Goal: Task Accomplishment & Management: Use online tool/utility

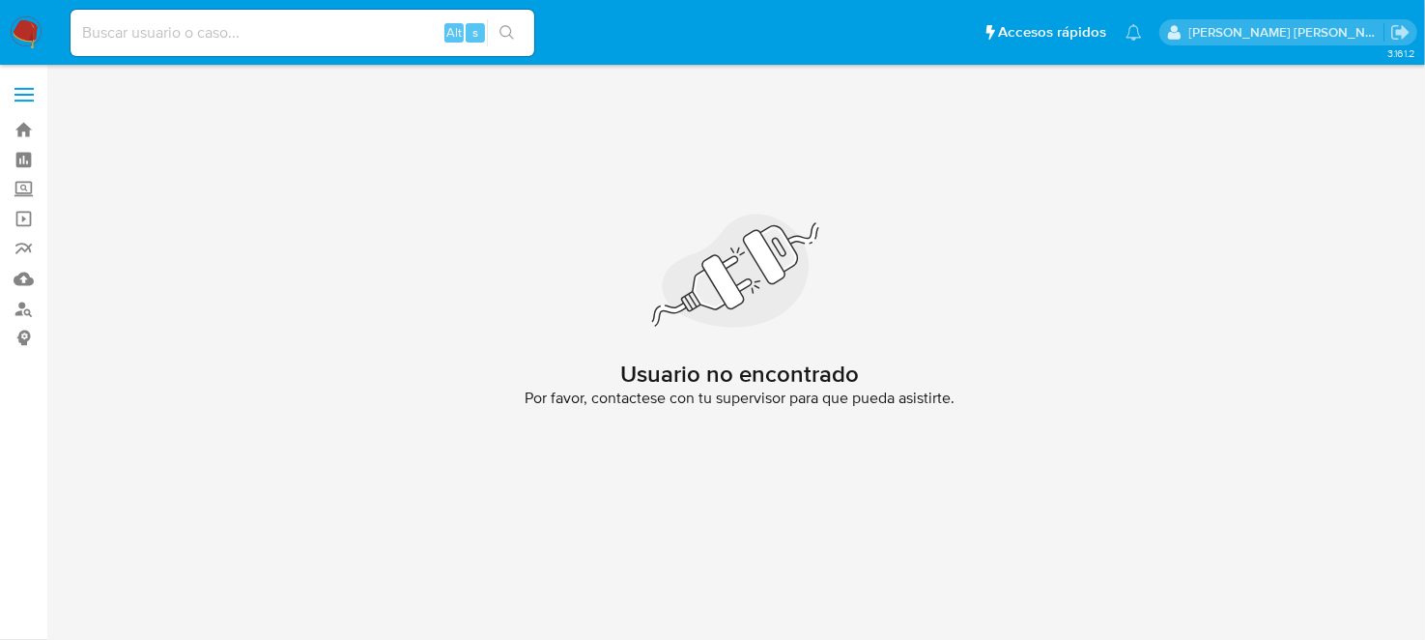
drag, startPoint x: 20, startPoint y: 44, endPoint x: 227, endPoint y: 104, distance: 215.3
click at [20, 44] on img at bounding box center [26, 32] width 33 height 33
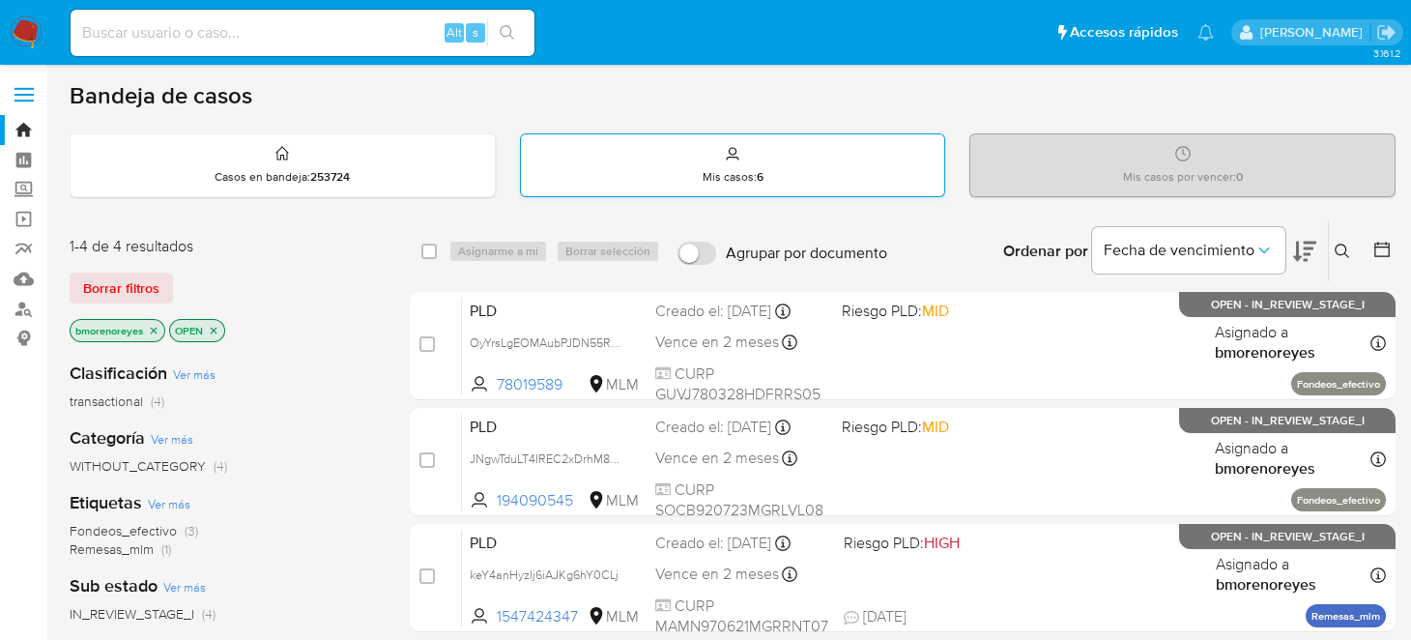
click at [751, 169] on p "Mis casos : 6" at bounding box center [733, 176] width 61 height 15
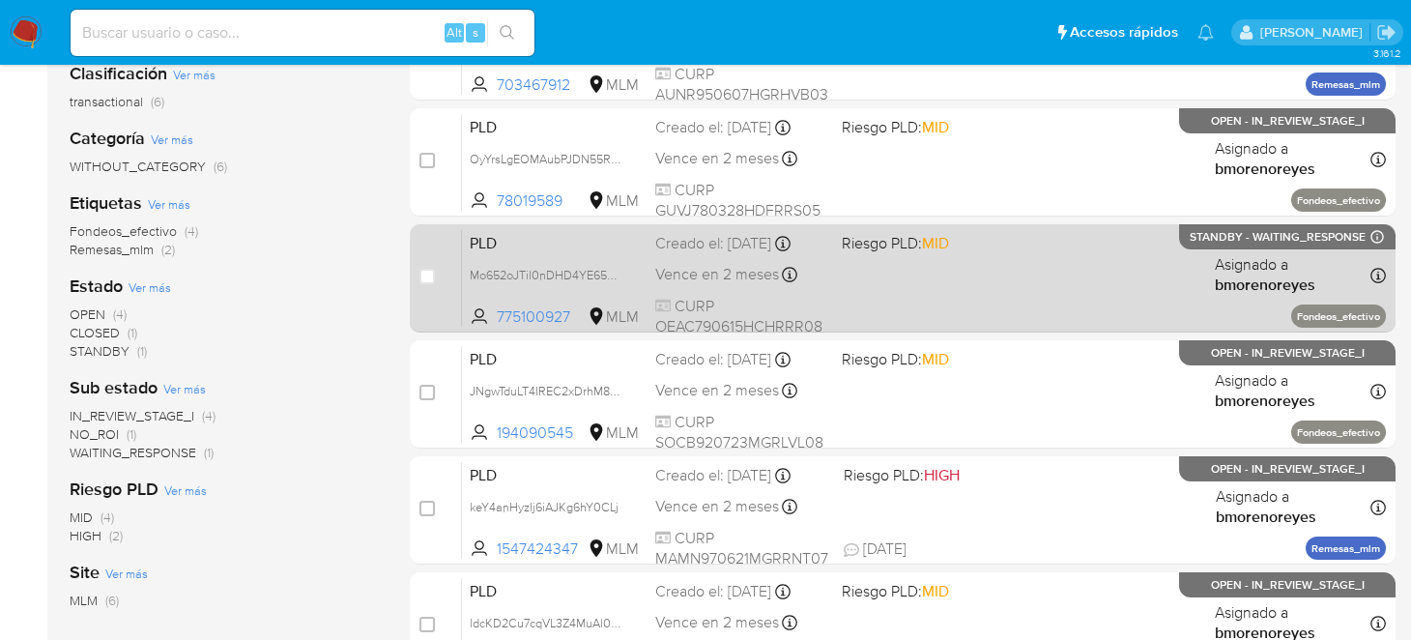
scroll to position [344, 0]
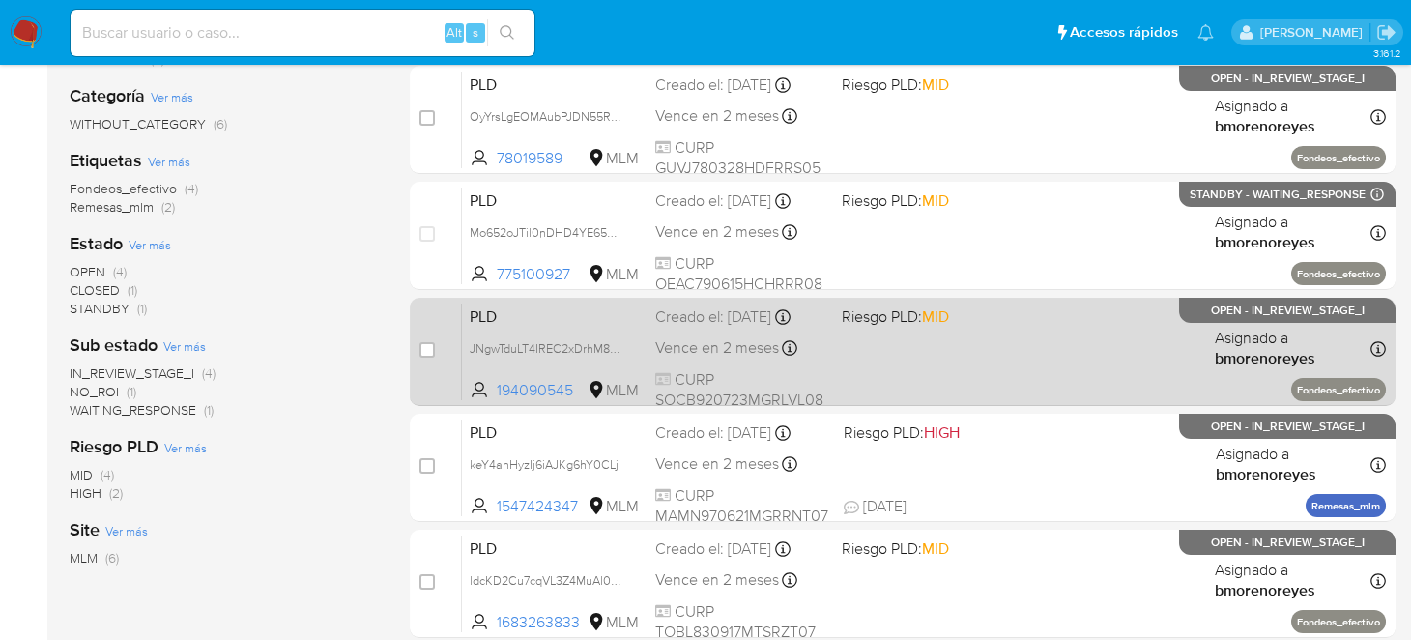
click at [1036, 372] on div "PLD JNgwTduLT4IREC2xDrhM80xy 194090545 MLM Riesgo PLD: MID Creado el: 12/09/202…" at bounding box center [924, 351] width 924 height 98
click at [1029, 343] on div "PLD JNgwTduLT4IREC2xDrhM80xy 194090545 MLM Riesgo PLD: MID Creado el: 12/09/202…" at bounding box center [924, 351] width 924 height 98
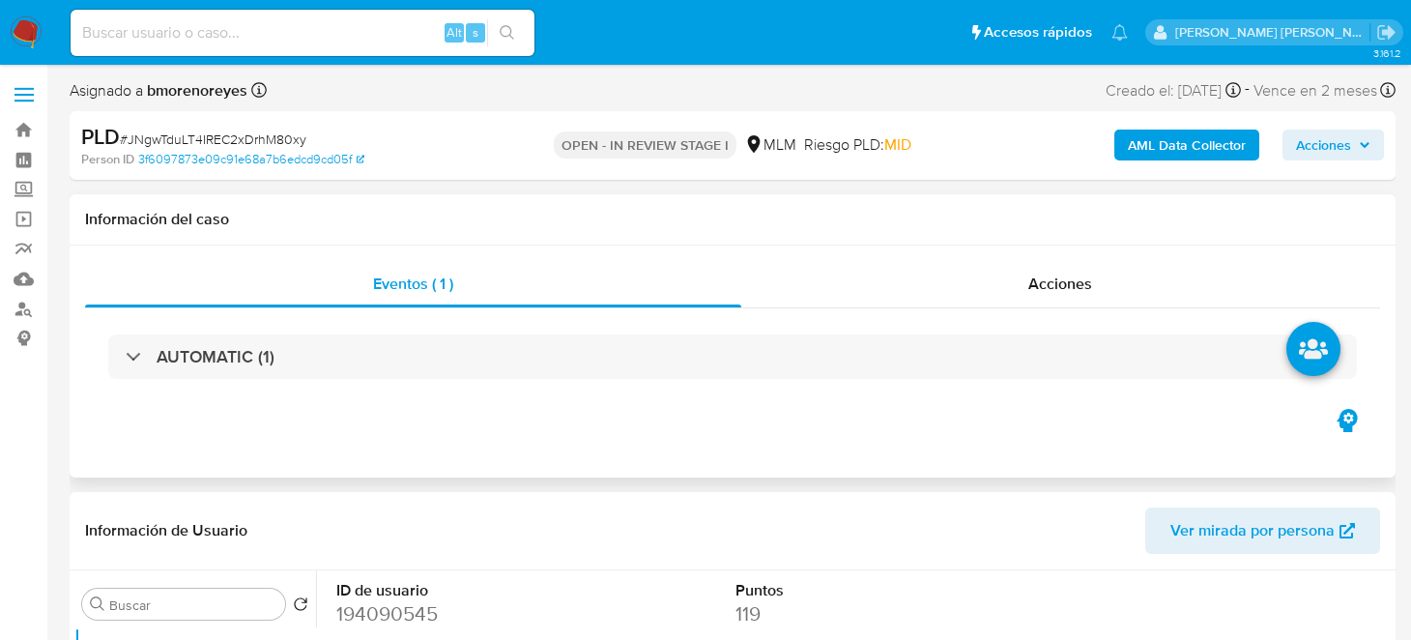
select select "10"
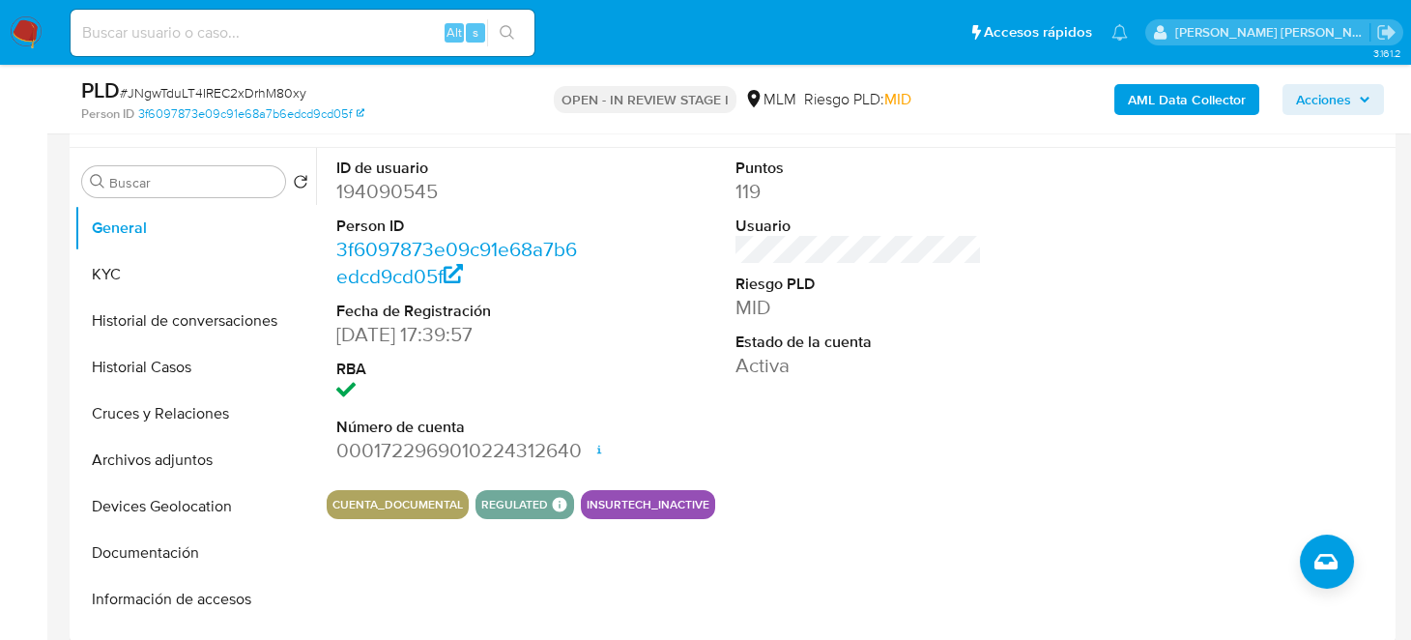
scroll to position [387, 0]
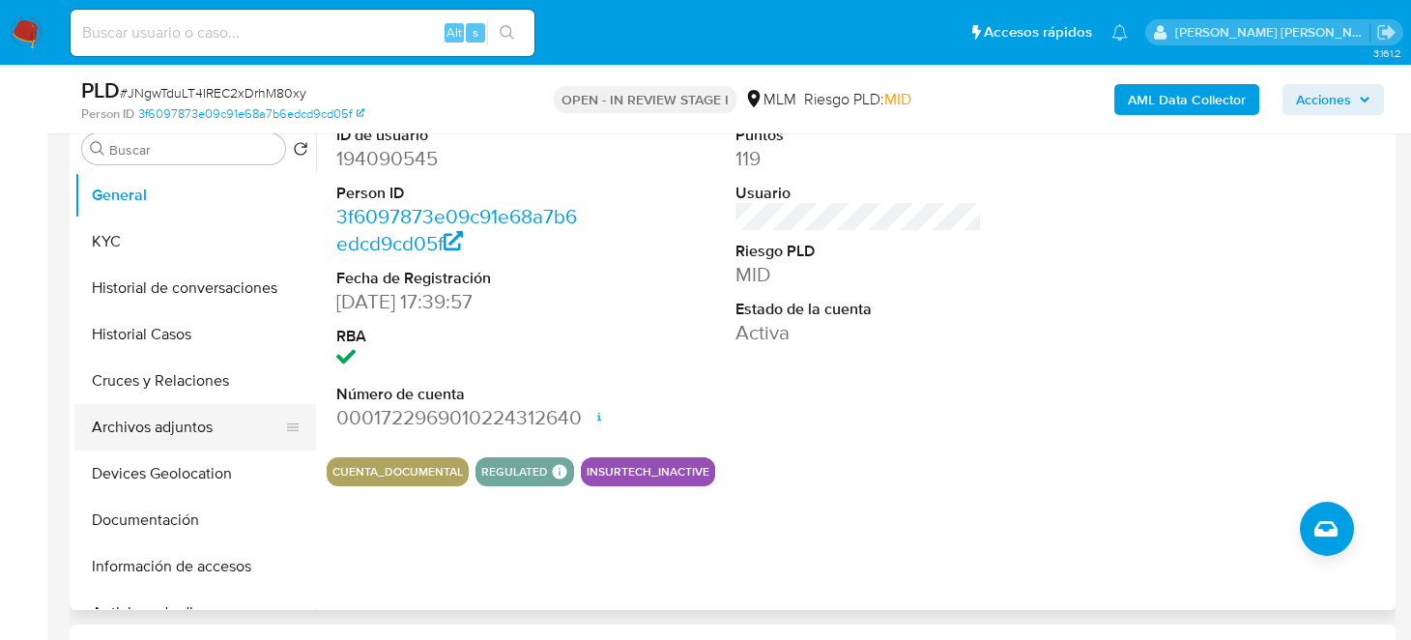
click at [137, 432] on button "Archivos adjuntos" at bounding box center [187, 427] width 226 height 46
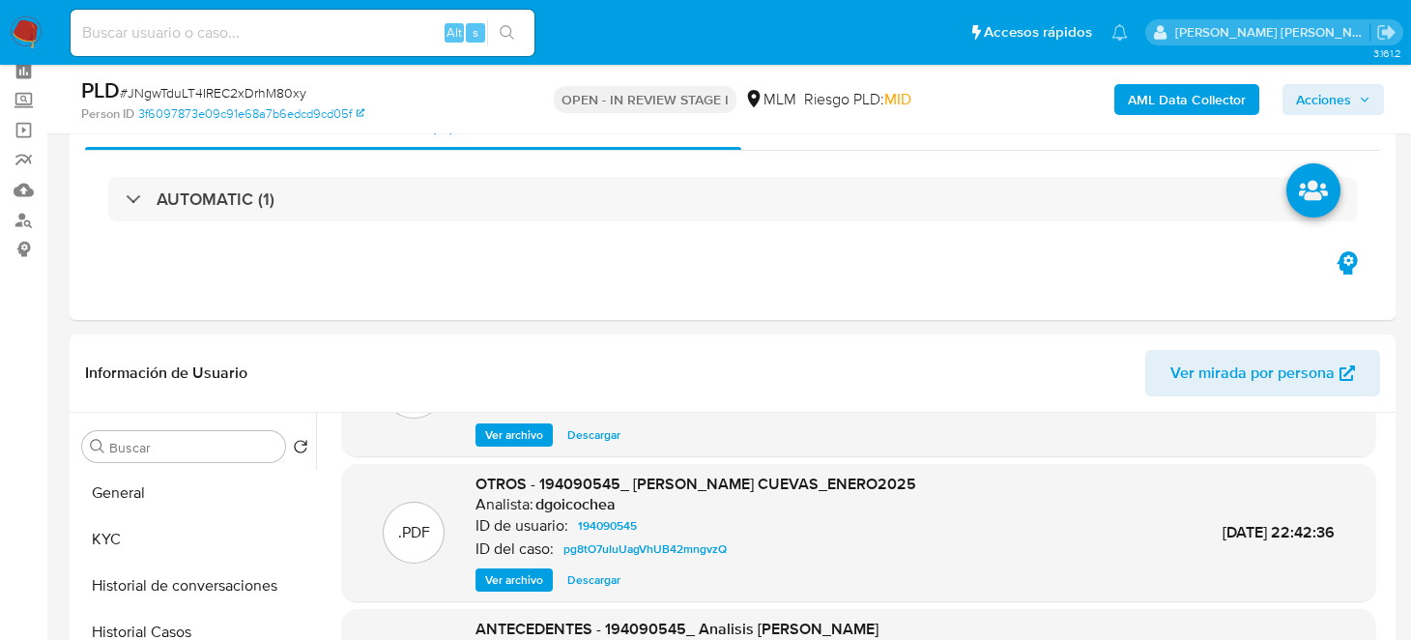
scroll to position [0, 0]
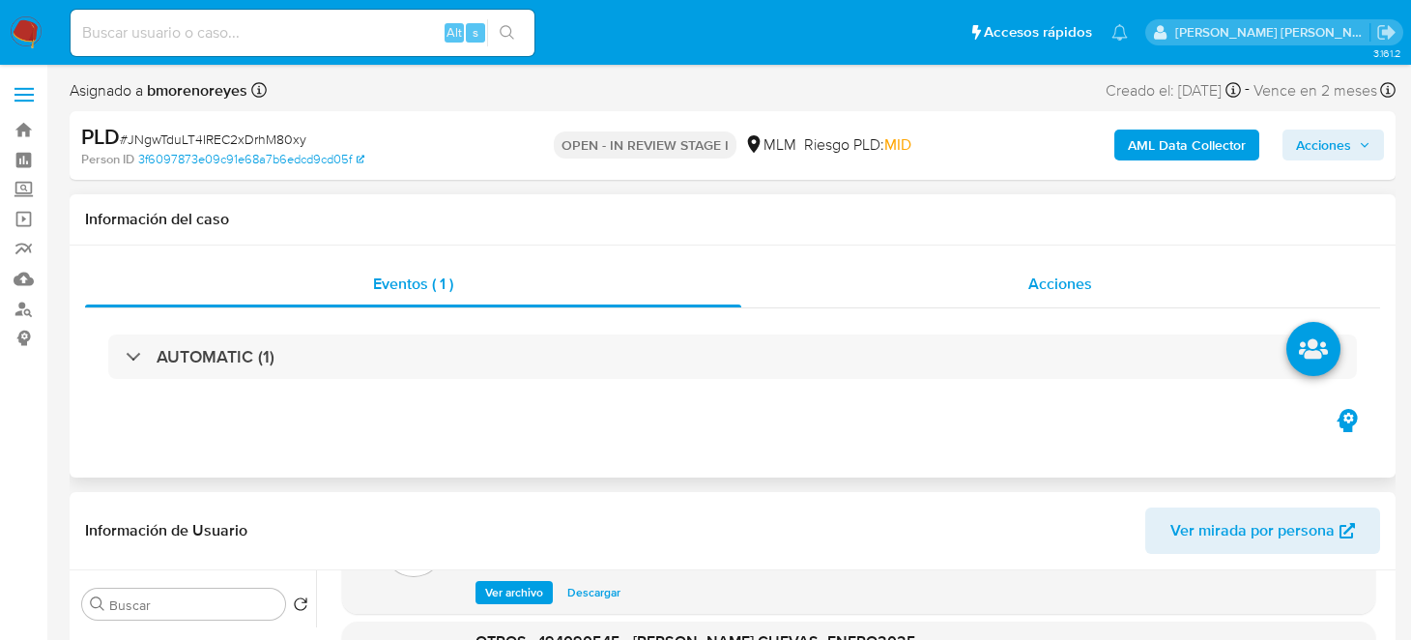
click at [972, 278] on div "Acciones" at bounding box center [1061, 284] width 640 height 46
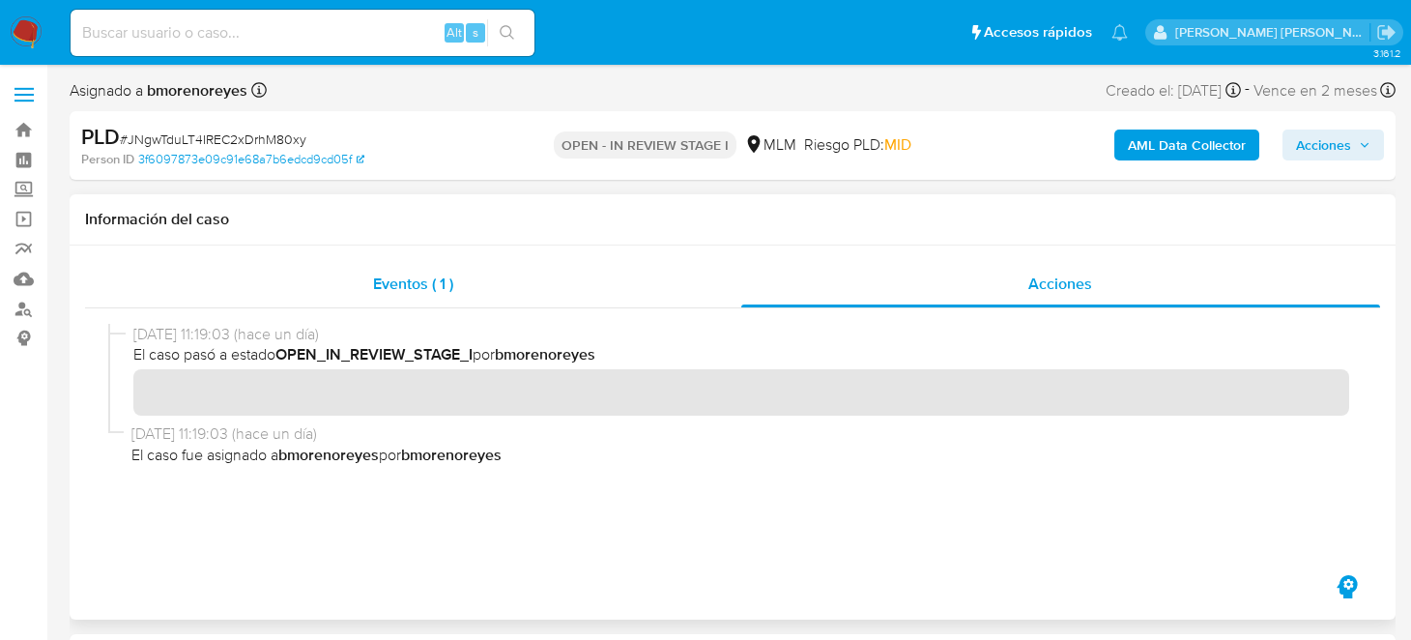
click at [395, 282] on span "Eventos ( 1 )" at bounding box center [413, 284] width 80 height 22
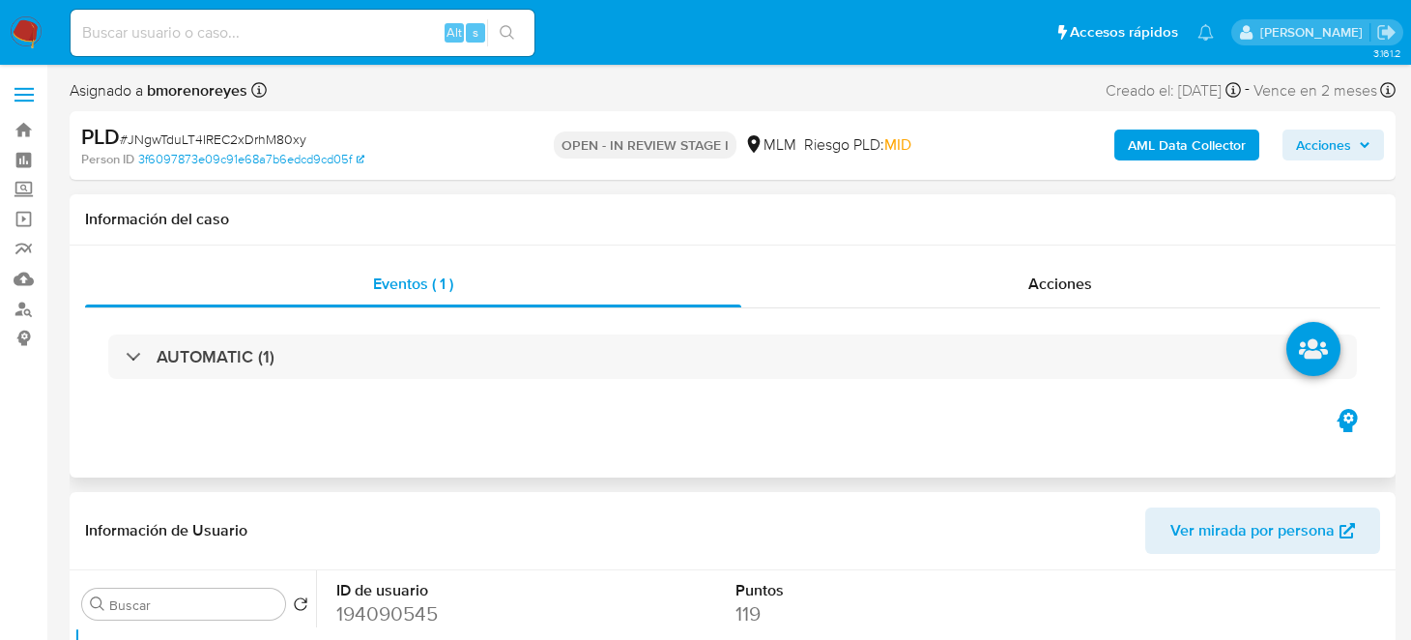
select select "10"
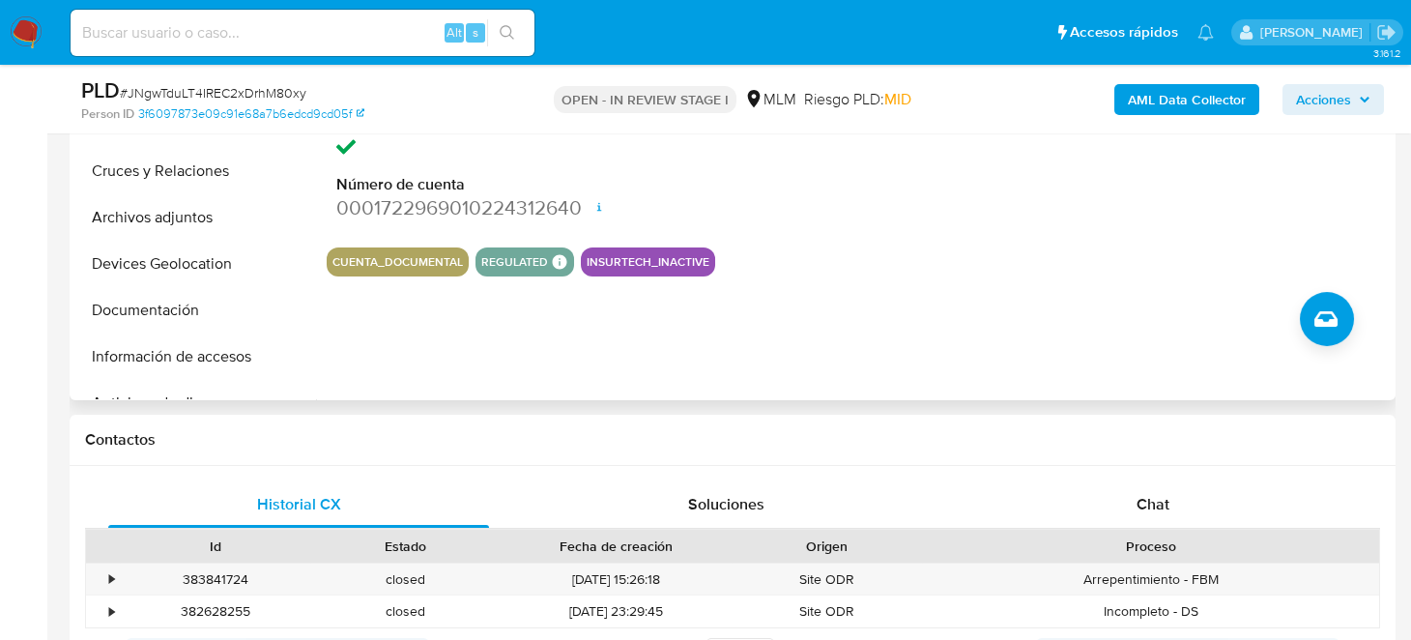
scroll to position [510, 0]
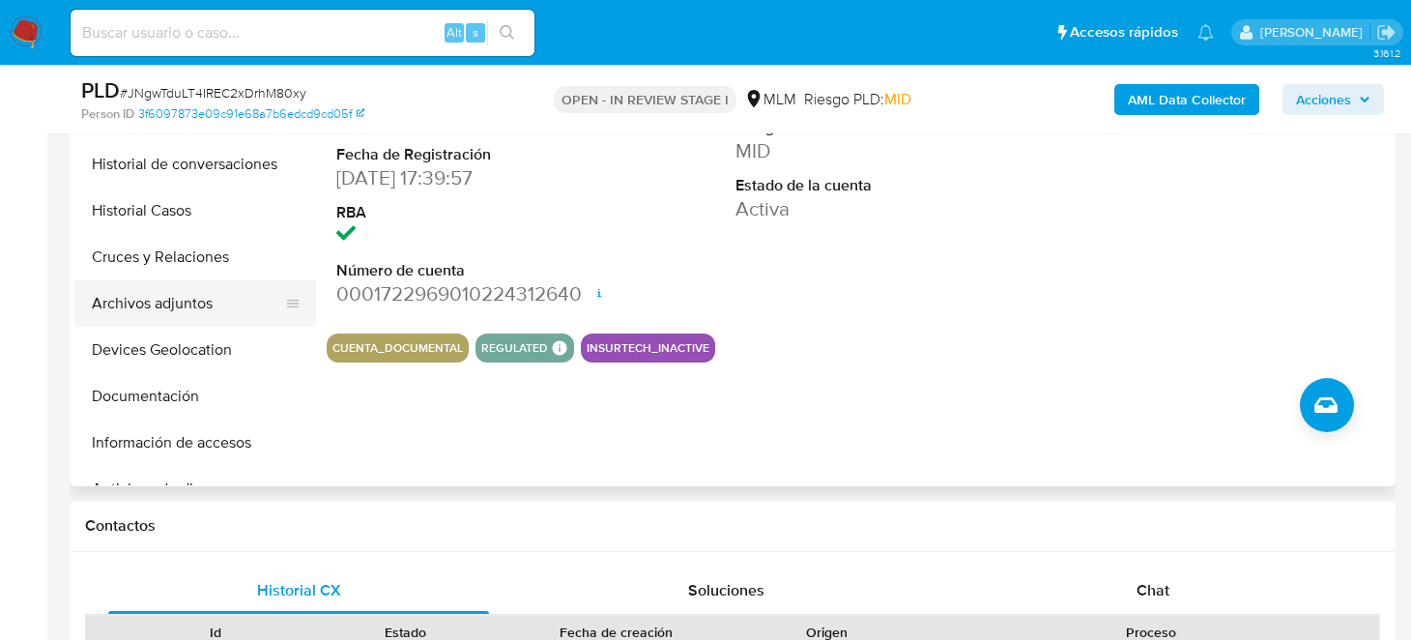
drag, startPoint x: 133, startPoint y: 300, endPoint x: 169, endPoint y: 299, distance: 35.8
click at [133, 299] on button "Archivos adjuntos" at bounding box center [187, 303] width 226 height 46
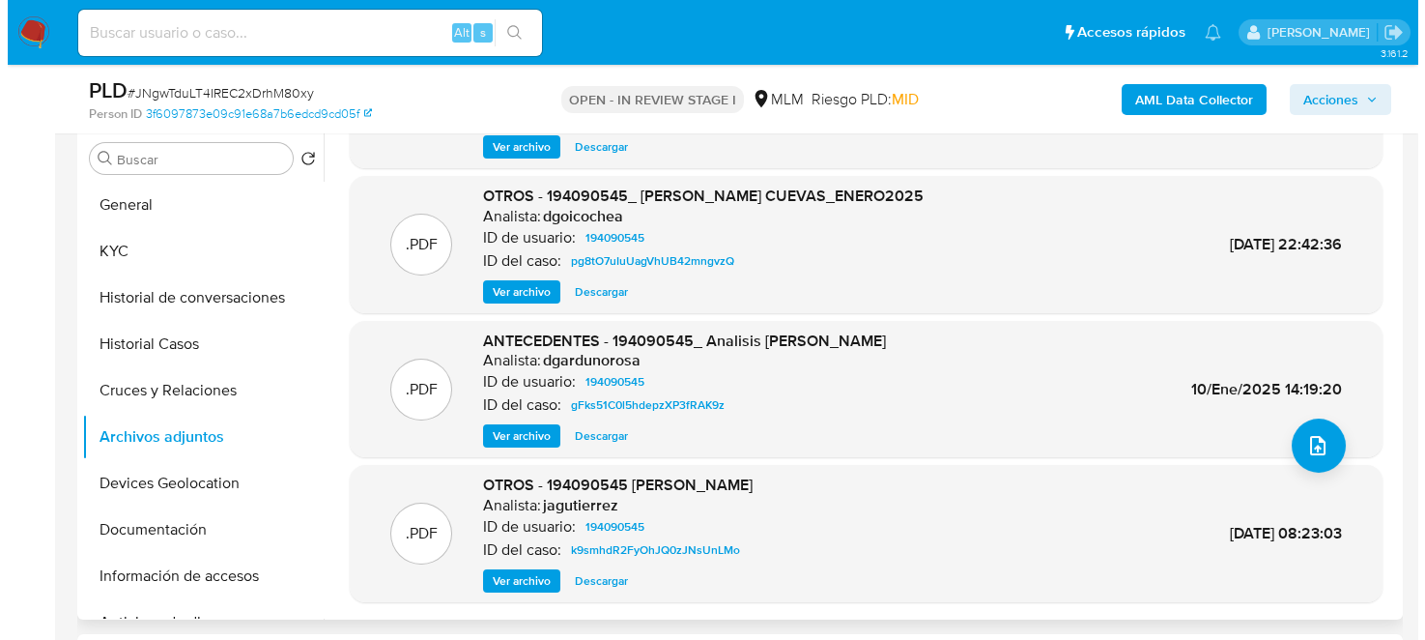
scroll to position [414, 0]
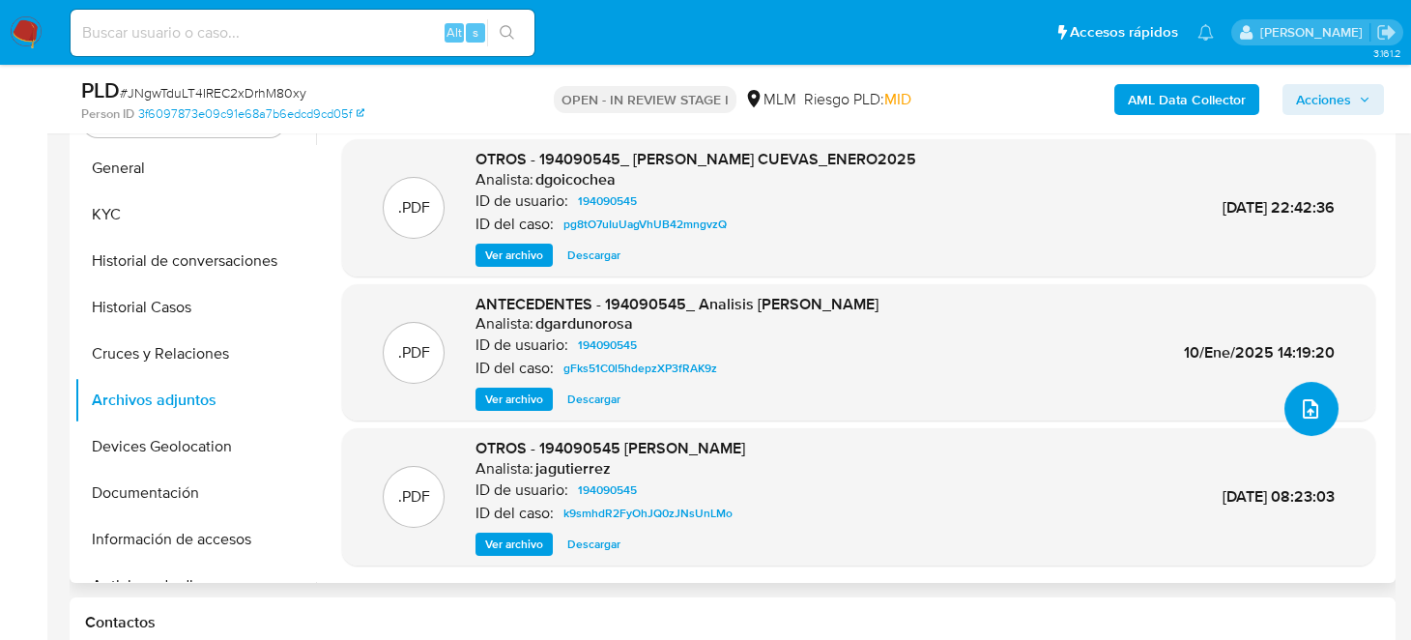
click at [1293, 421] on button "upload-file" at bounding box center [1311, 409] width 54 height 54
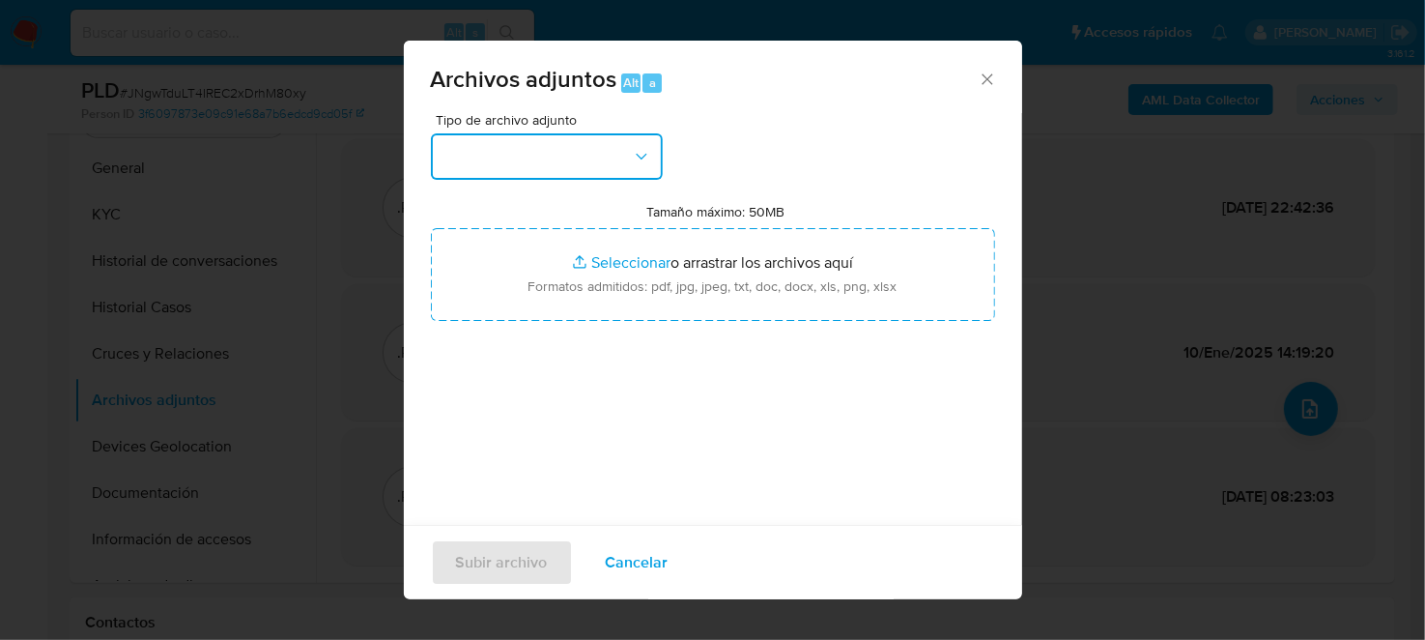
click at [636, 152] on icon "button" at bounding box center [641, 156] width 19 height 19
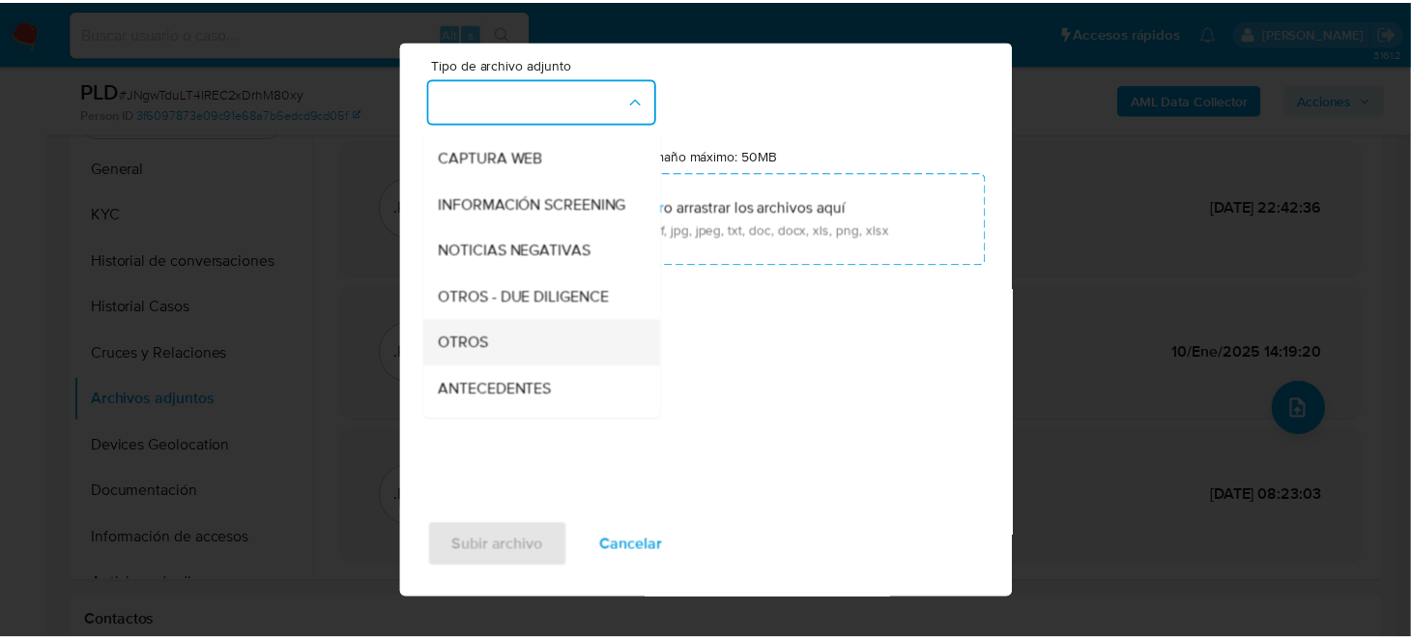
scroll to position [166, 0]
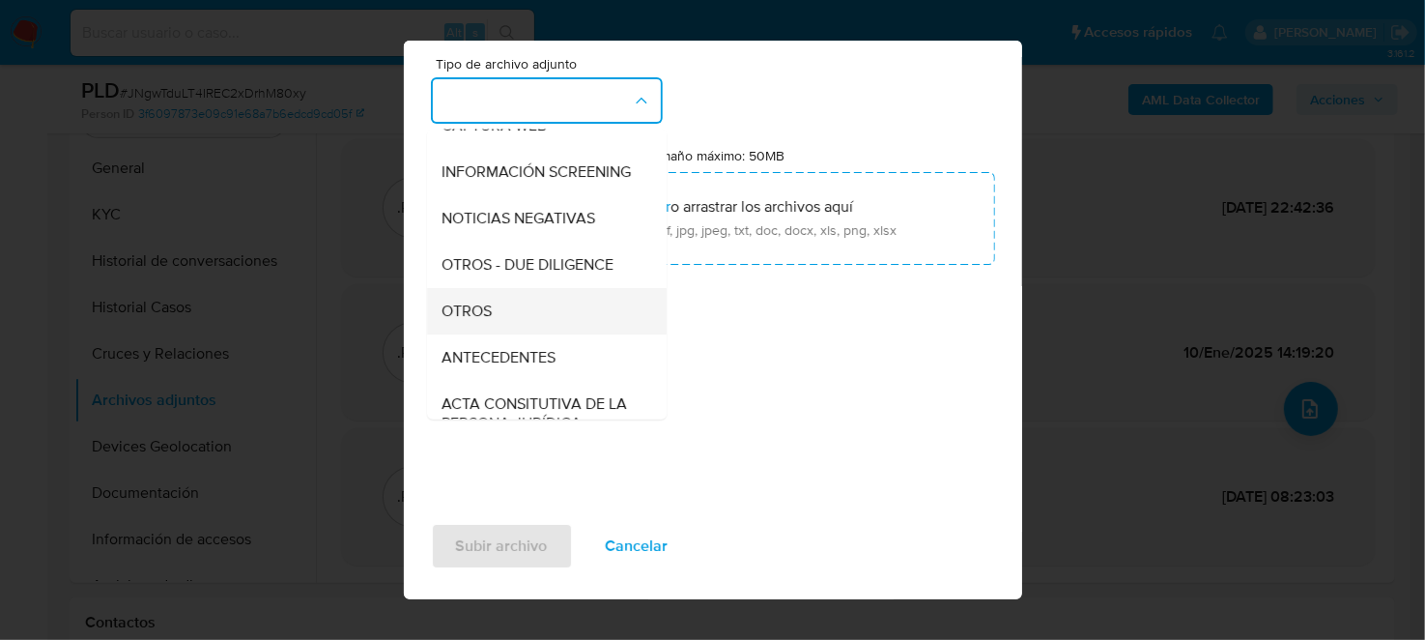
click at [505, 332] on div "OTROS" at bounding box center [541, 310] width 197 height 46
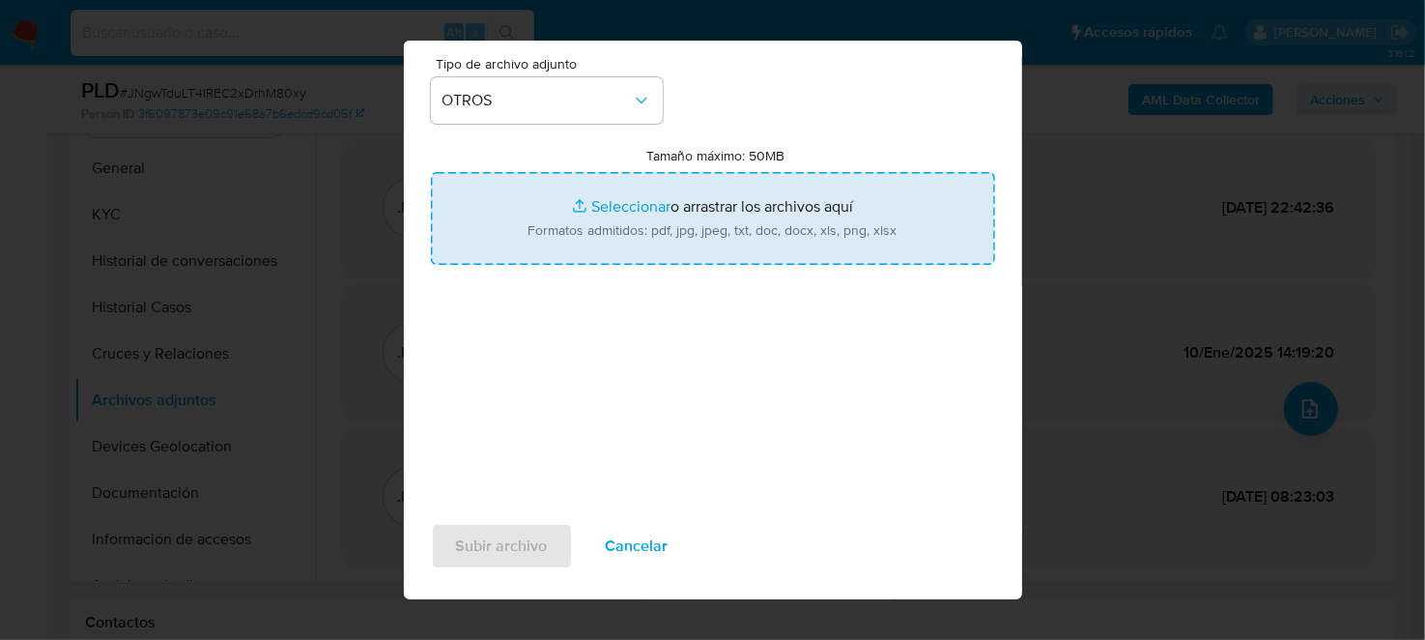
click at [668, 220] on input "Tamaño máximo: 50MB Seleccionar archivos" at bounding box center [713, 218] width 564 height 93
type input "C:\fakepath\194090545_BLANCA AIDEE SOLIS CUEVAS_SEP2025.xlsx"
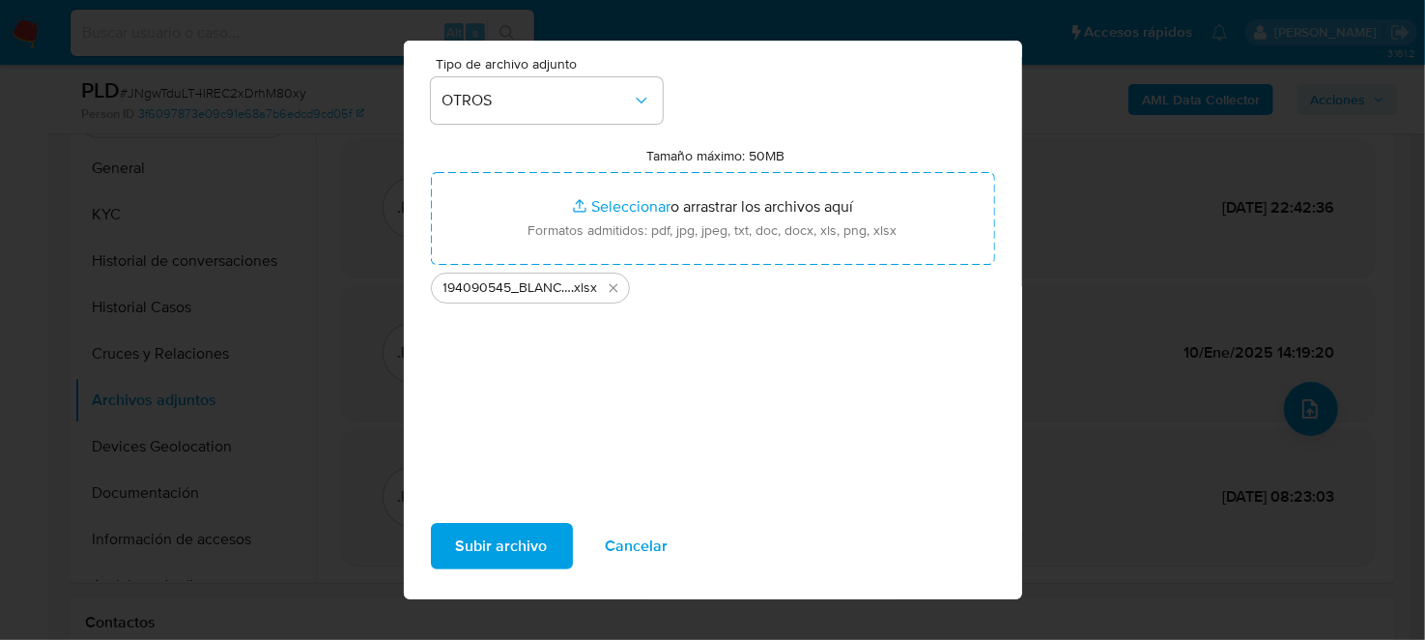
click at [636, 543] on span "Cancelar" at bounding box center [637, 545] width 63 height 43
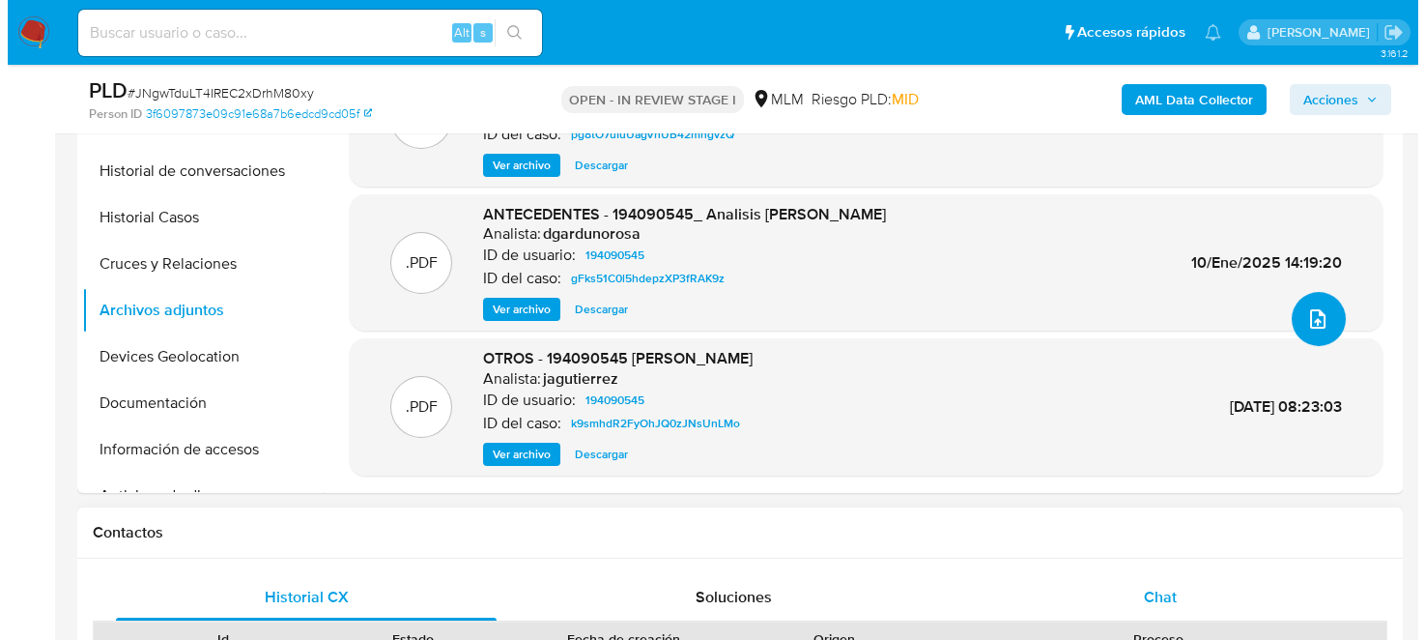
scroll to position [607, 0]
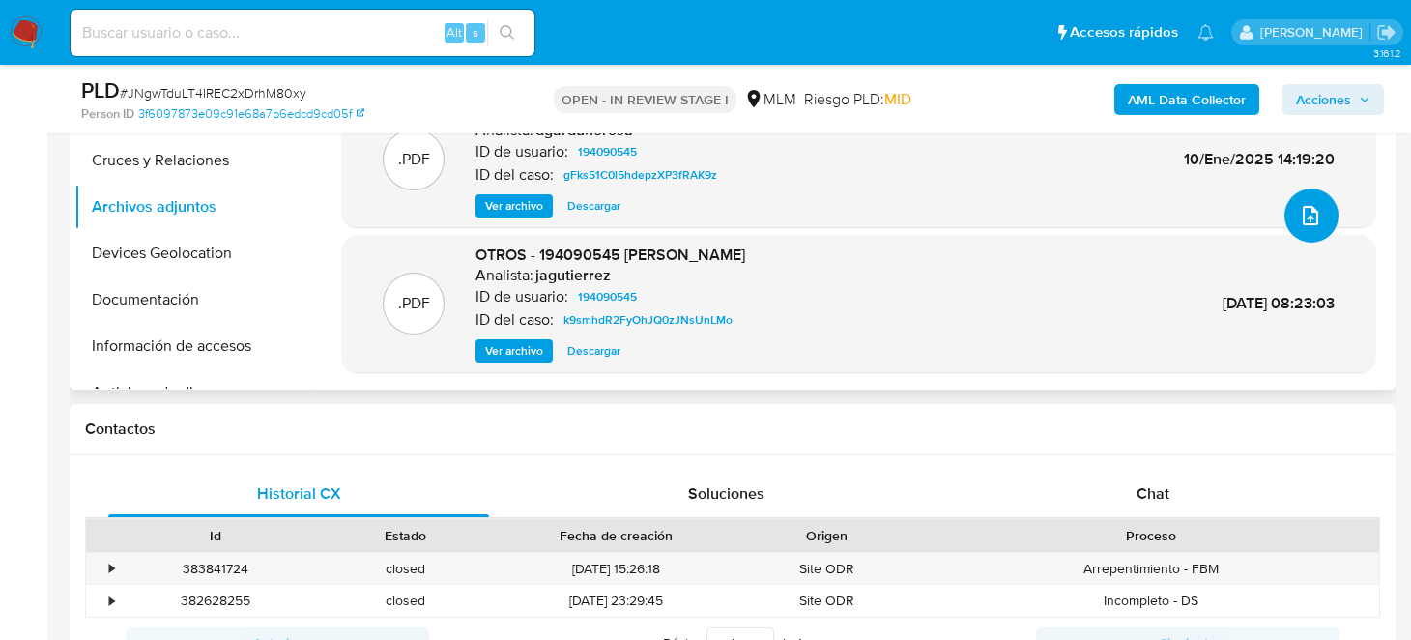
click at [1289, 209] on button "upload-file" at bounding box center [1311, 215] width 54 height 54
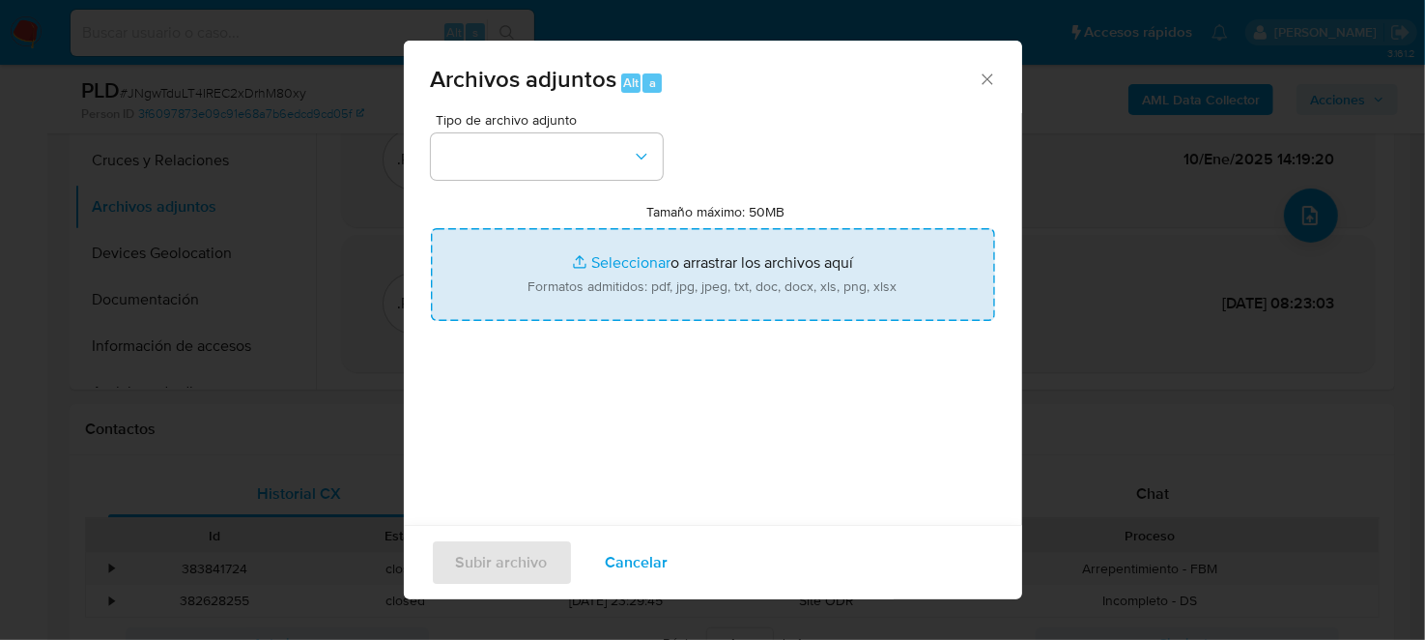
click at [612, 253] on input "Tamaño máximo: 50MB Seleccionar archivos" at bounding box center [713, 274] width 564 height 93
type input "C:\fakepath\194090545_BLANCA AIDEE SOLIS CUEVAS_SEP2025.pdf"
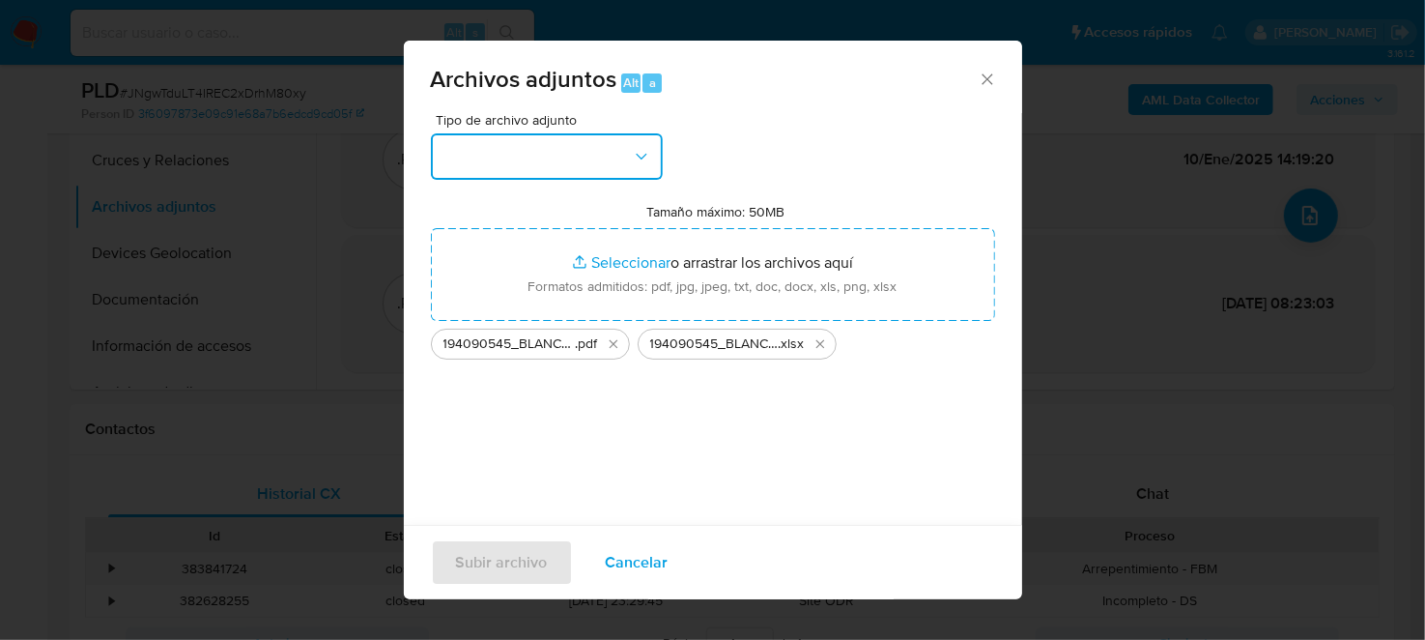
click at [627, 164] on button "button" at bounding box center [547, 156] width 232 height 46
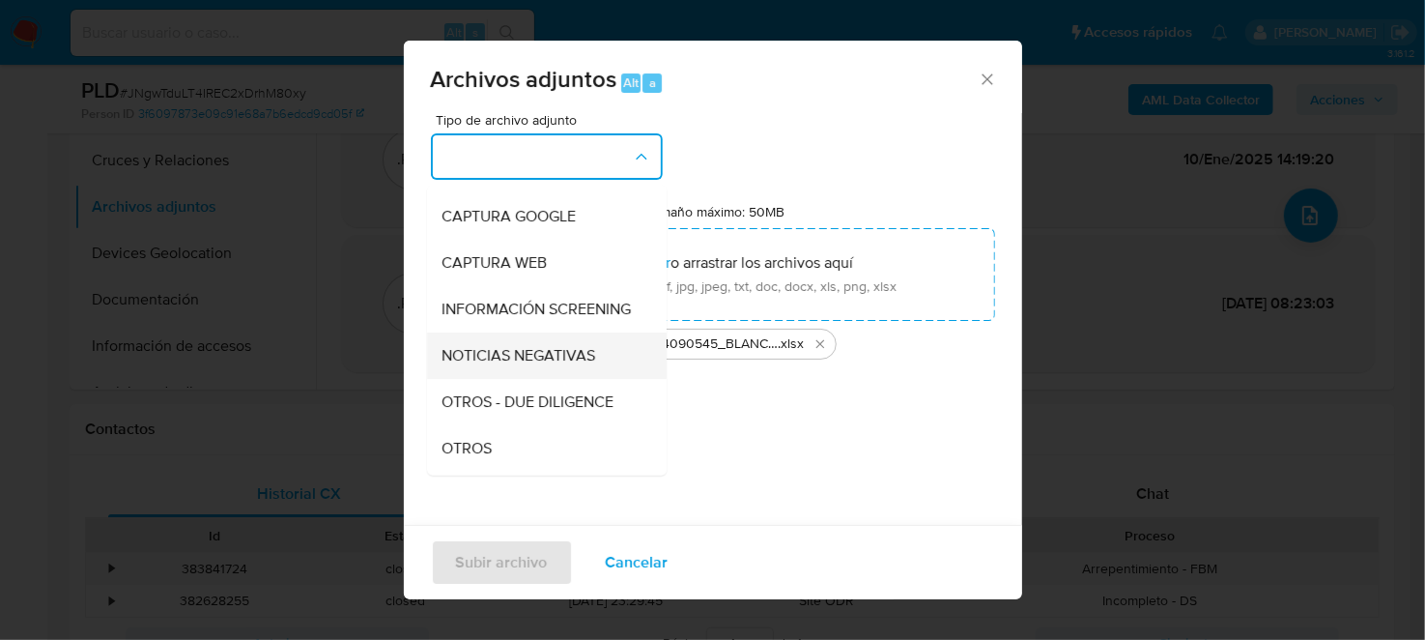
scroll to position [290, 0]
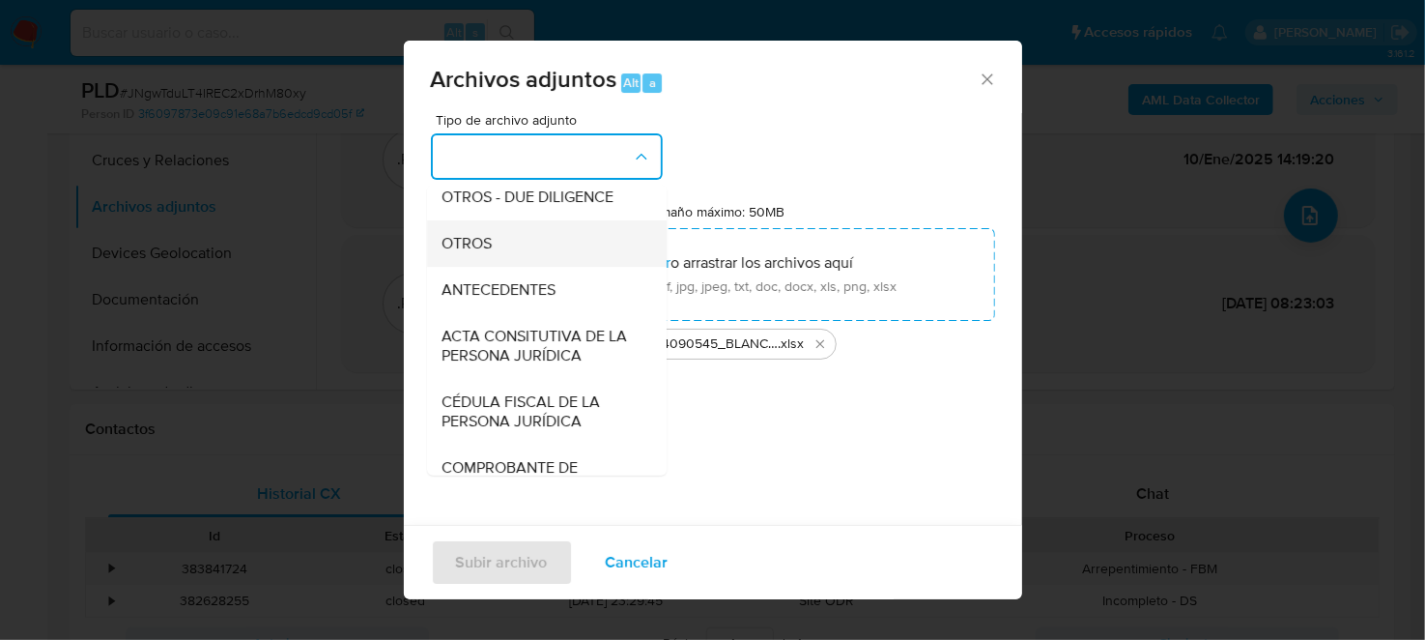
click at [504, 254] on div "OTROS" at bounding box center [541, 242] width 197 height 46
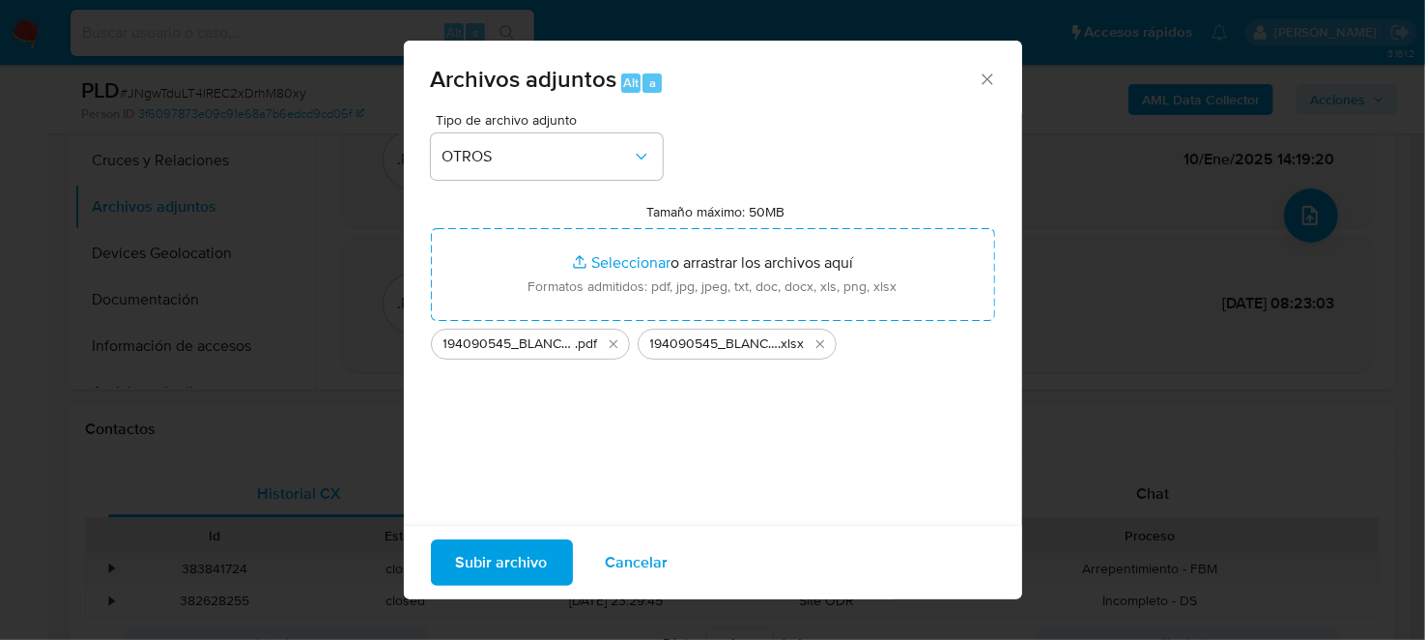
click at [633, 430] on div "Tipo de archivo adjunto OTROS Tamaño máximo: 50MB Seleccionar archivos Seleccio…" at bounding box center [713, 341] width 564 height 456
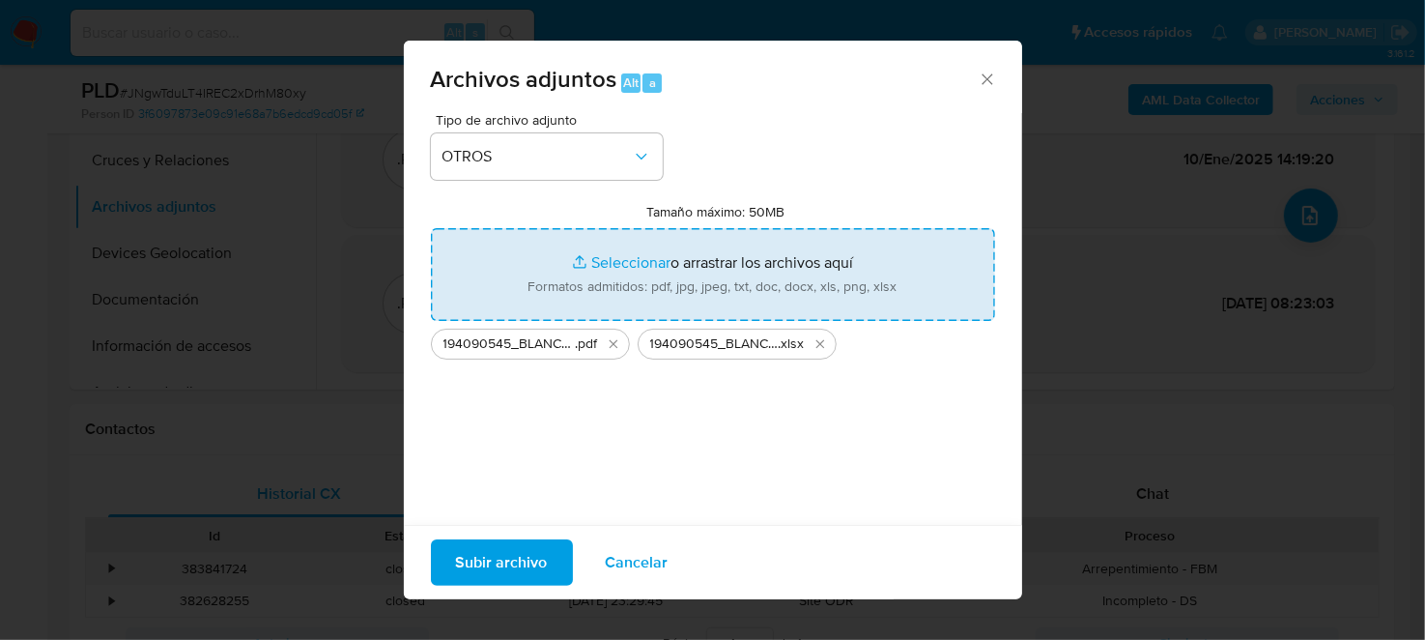
drag, startPoint x: 507, startPoint y: 345, endPoint x: 566, endPoint y: 301, distance: 73.8
click at [566, 301] on div "Tamaño máximo: 50MB Seleccionar archivos Seleccionar o arrastrar los archivos a…" at bounding box center [713, 281] width 564 height 157
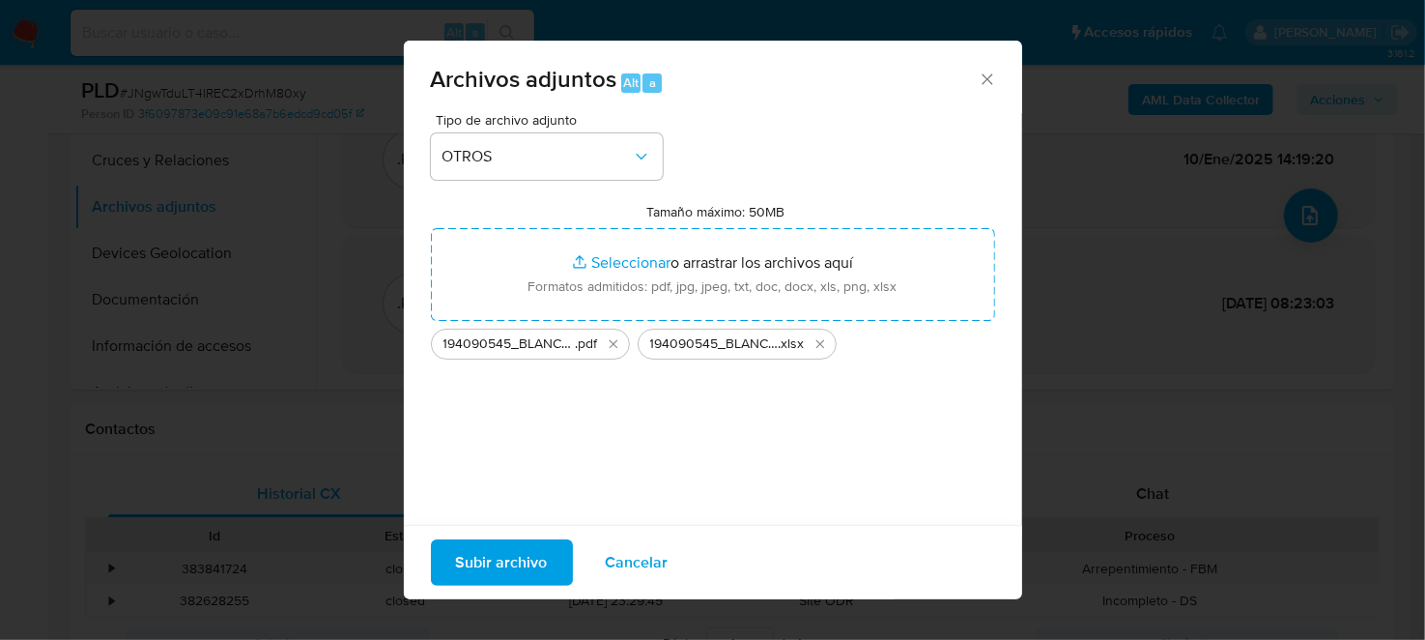
click at [527, 570] on span "Subir archivo" at bounding box center [502, 562] width 92 height 43
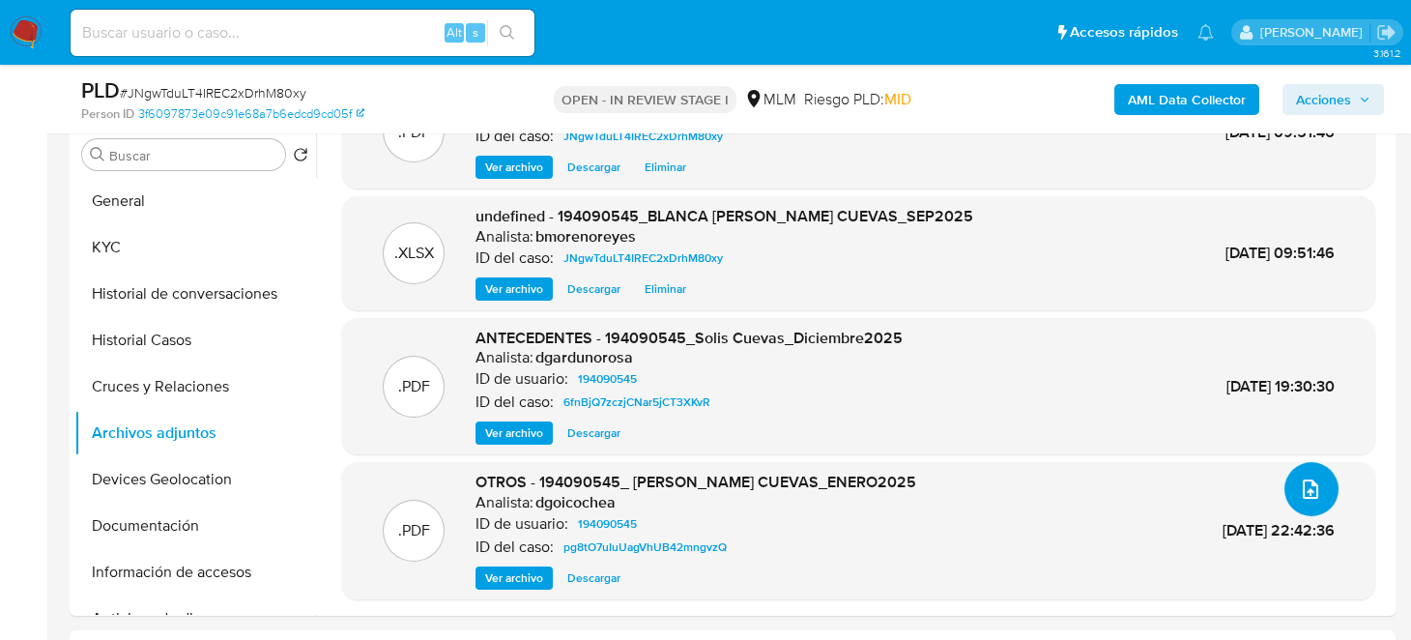
scroll to position [607, 0]
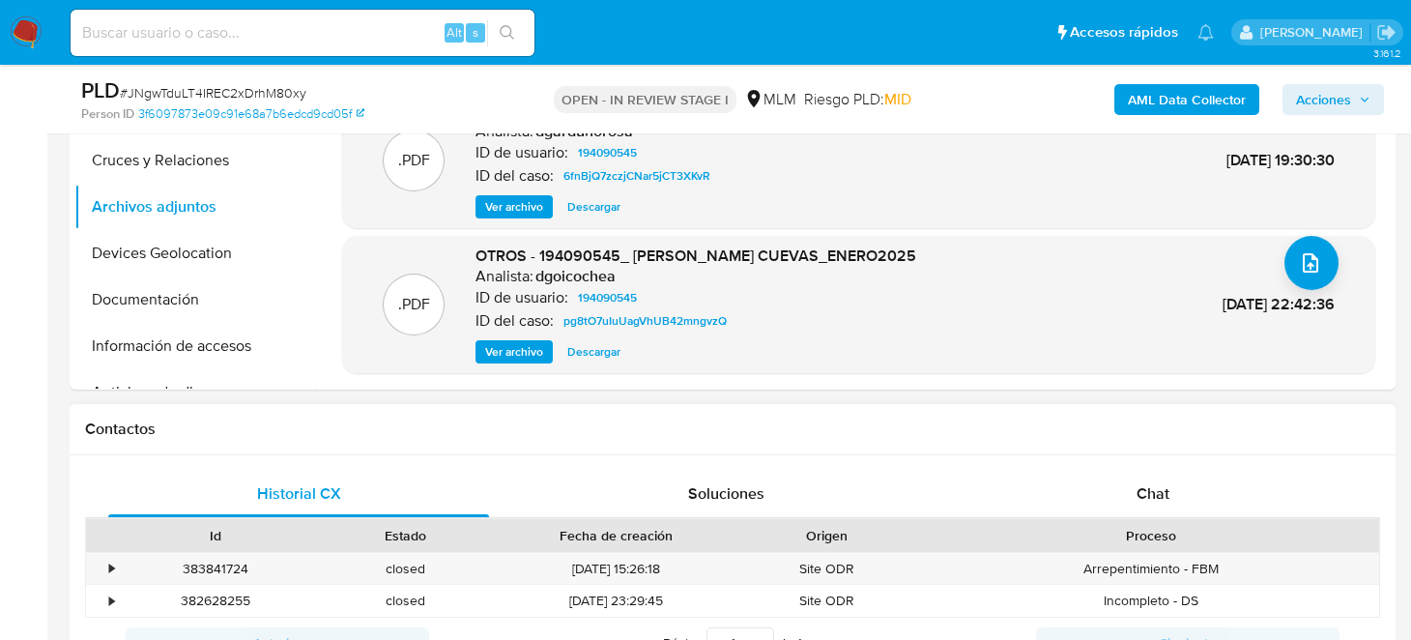
click at [626, 404] on div "Contactos" at bounding box center [733, 429] width 1326 height 51
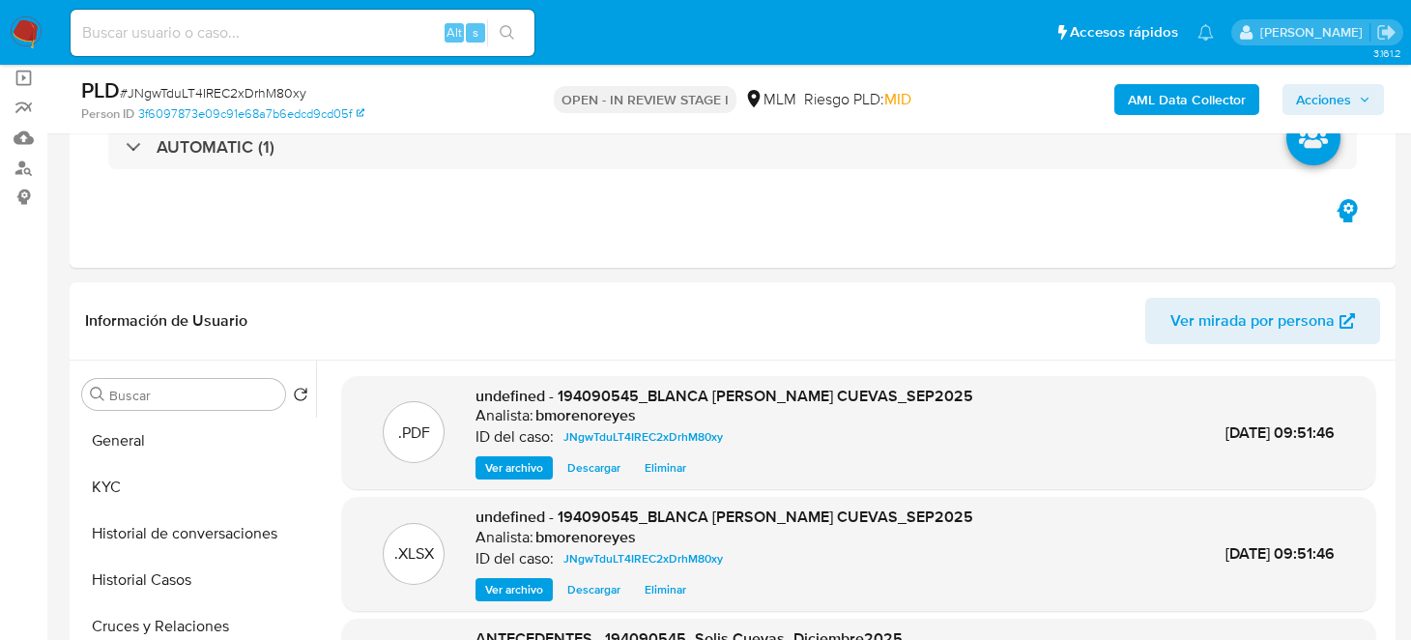
scroll to position [0, 0]
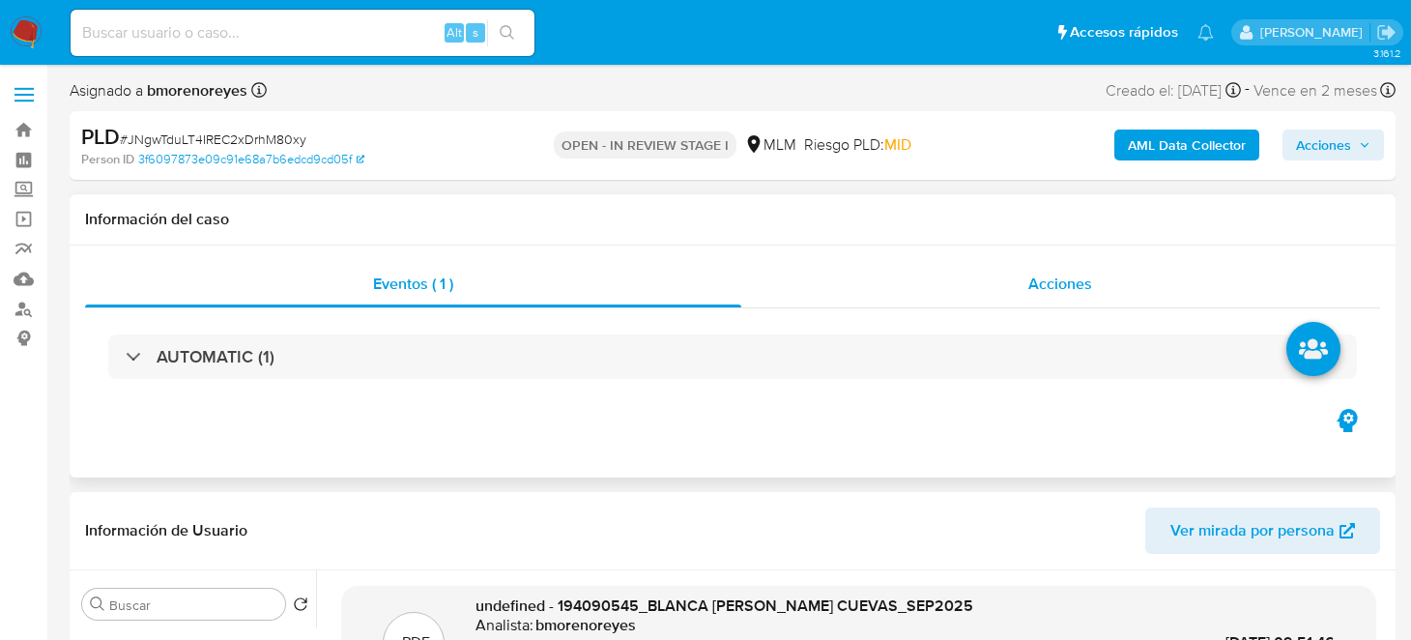
click at [1089, 289] on span "Acciones" at bounding box center [1060, 284] width 64 height 22
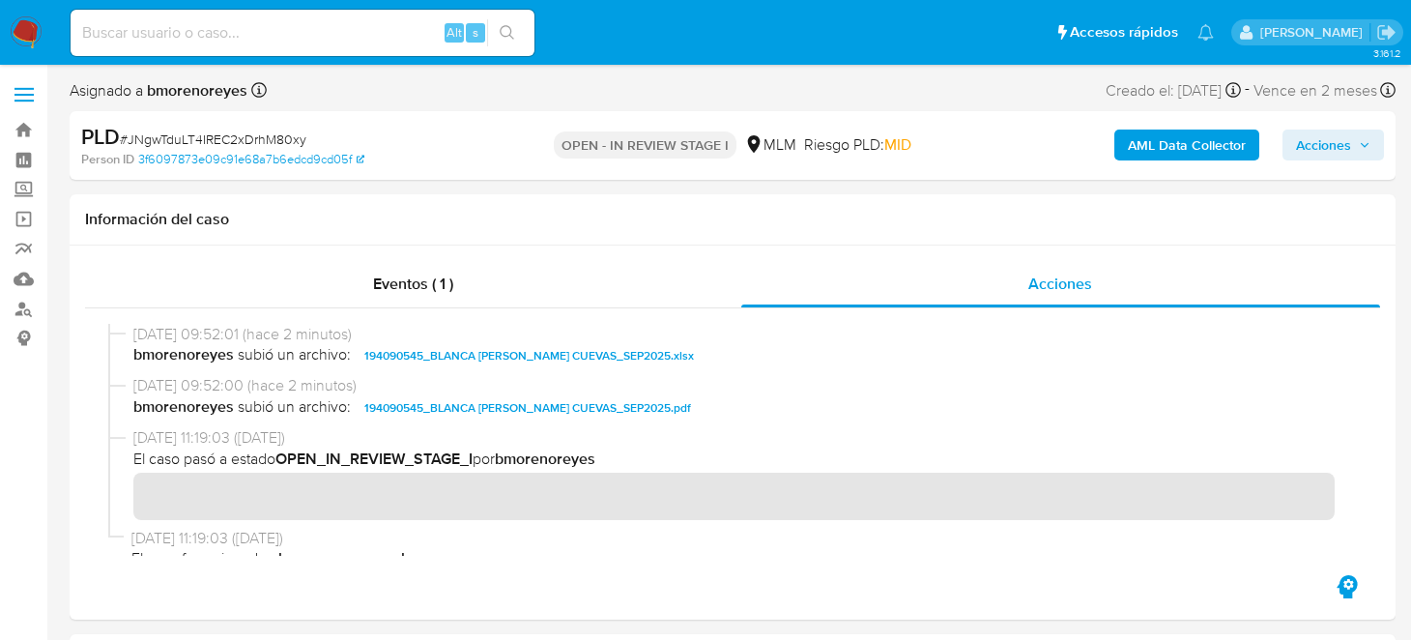
click at [1346, 145] on span "Acciones" at bounding box center [1323, 144] width 55 height 31
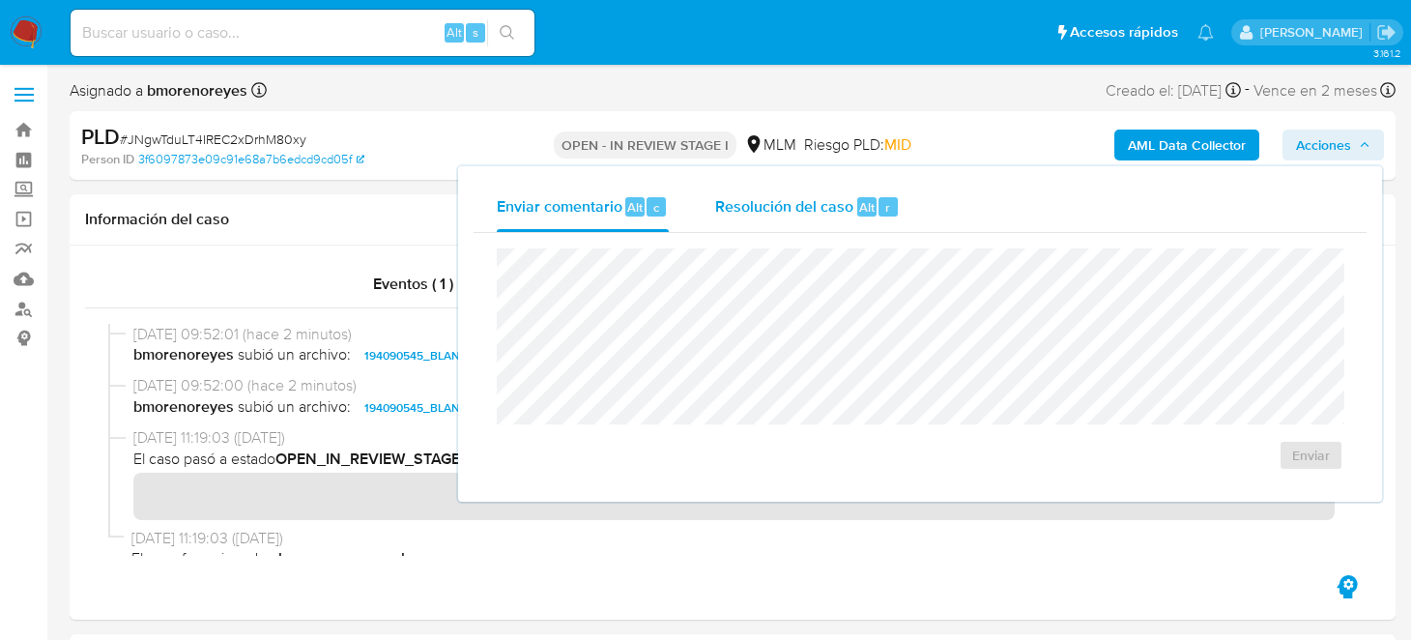
click at [795, 212] on span "Resolución del caso" at bounding box center [784, 206] width 138 height 22
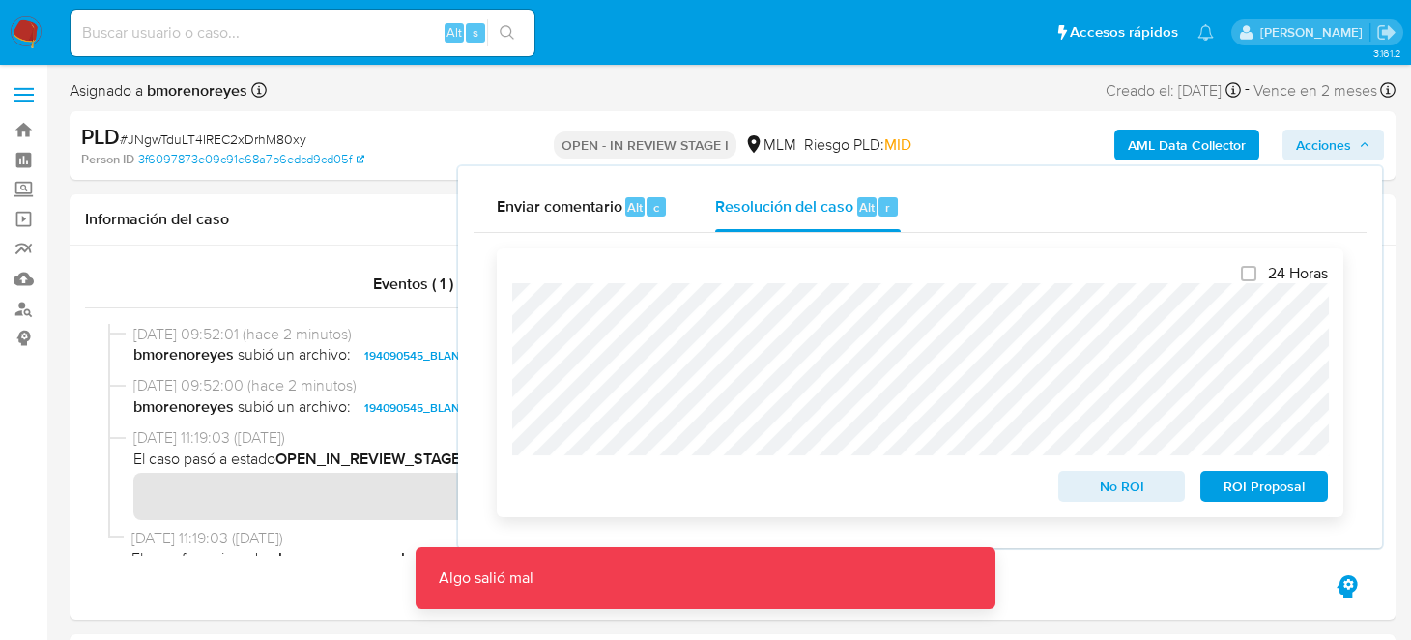
click at [1117, 485] on span "No ROI" at bounding box center [1122, 486] width 101 height 27
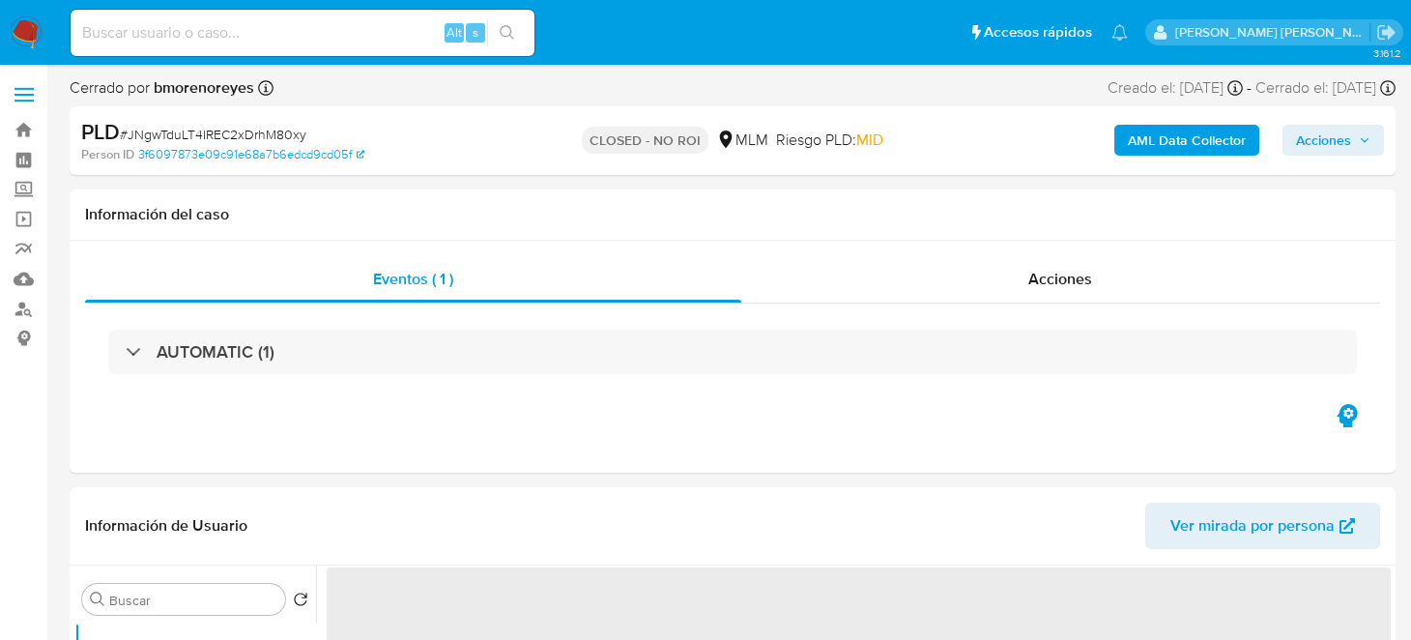
select select "10"
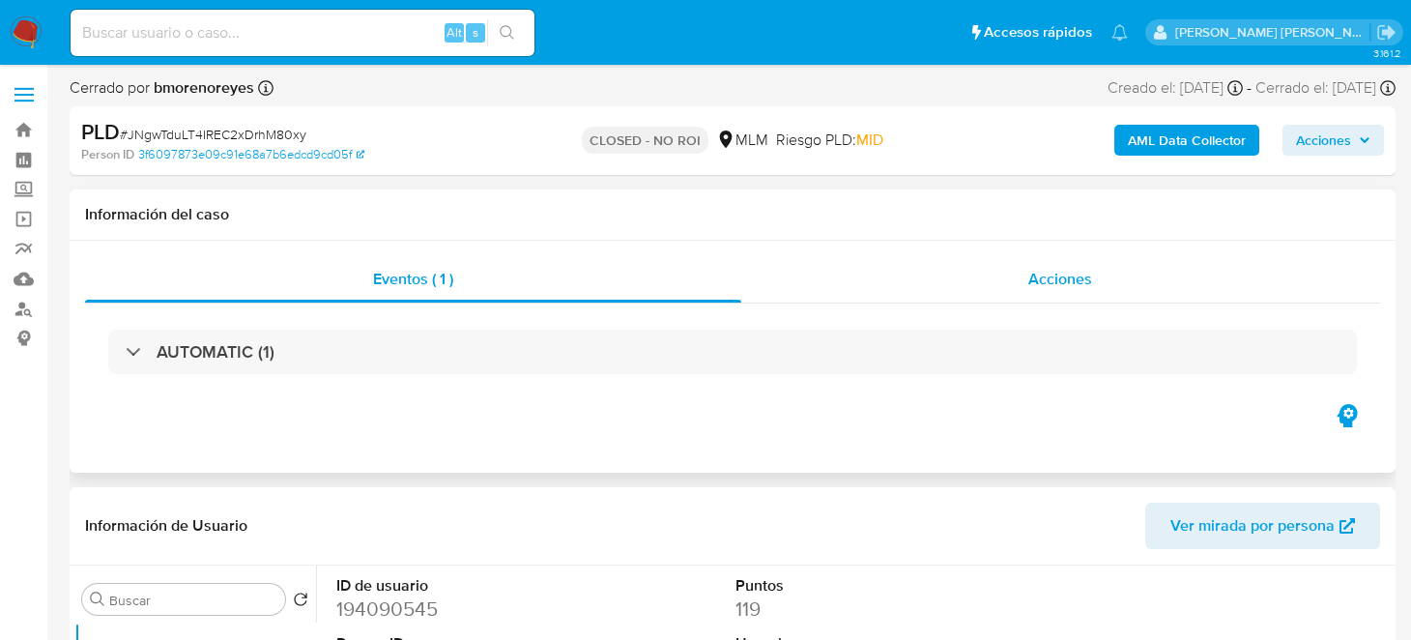
click at [1053, 289] on span "Acciones" at bounding box center [1060, 279] width 64 height 22
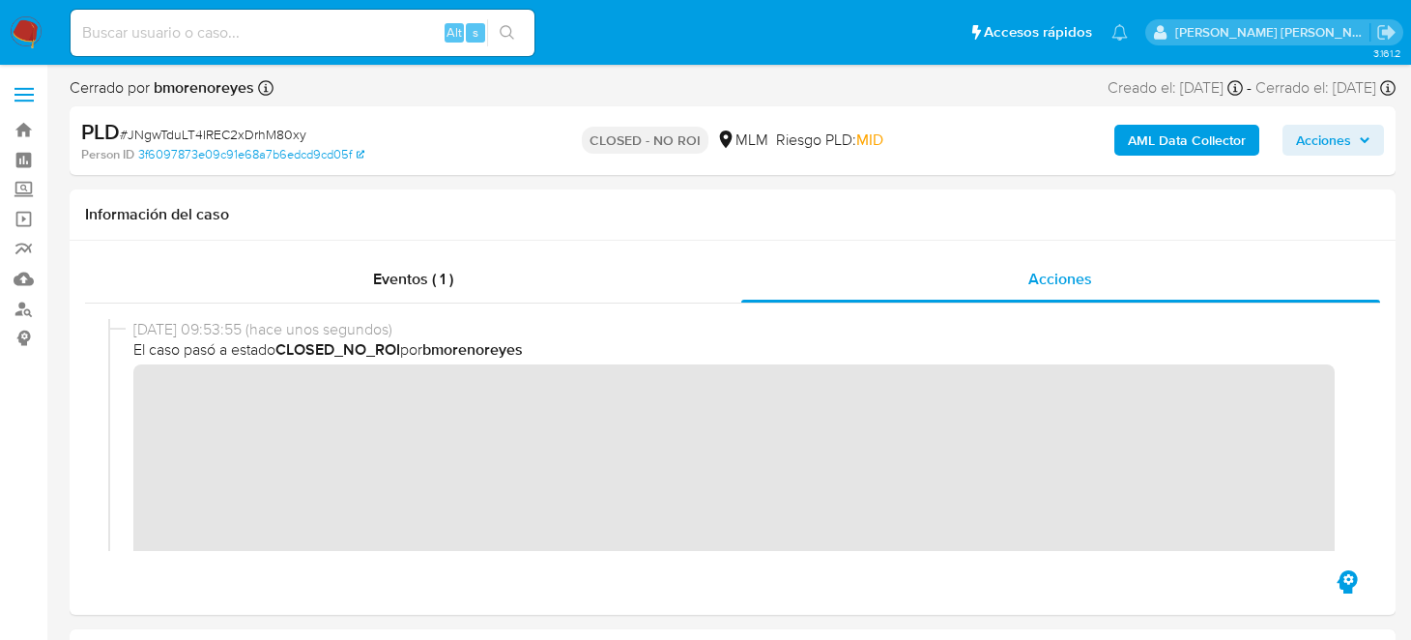
click at [28, 35] on img at bounding box center [26, 32] width 33 height 33
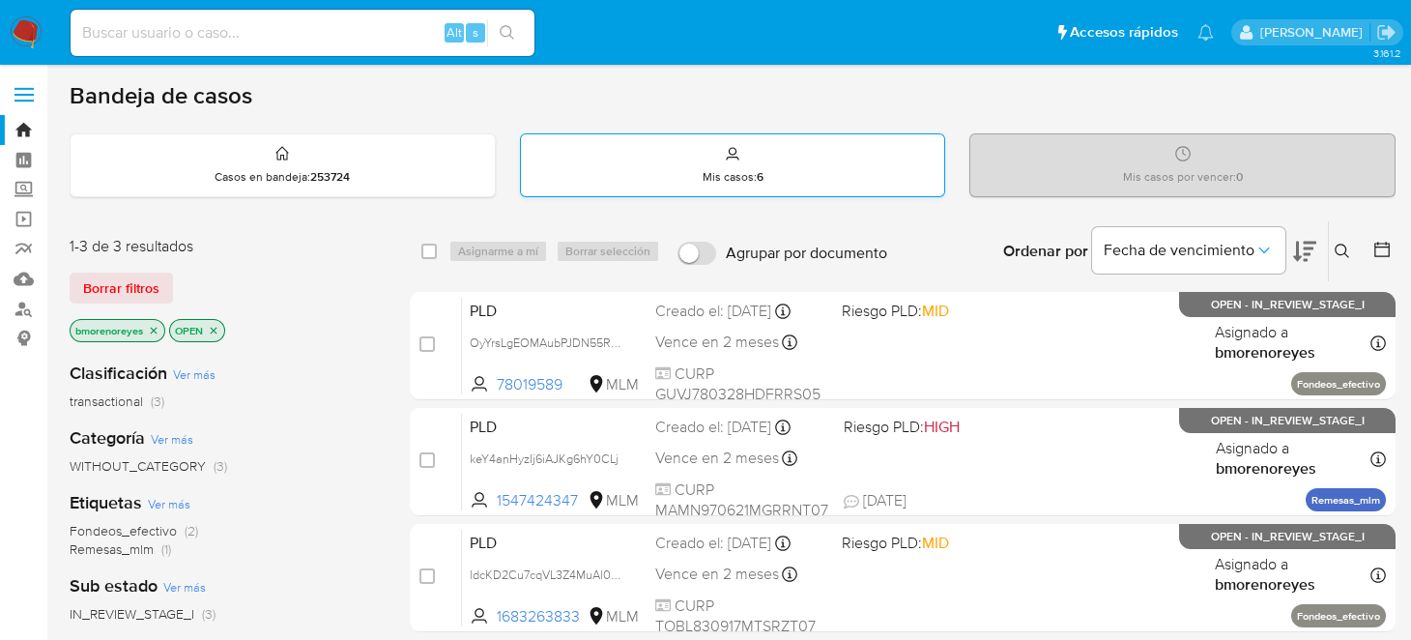
click at [709, 169] on p "Mis casos : 6" at bounding box center [733, 176] width 61 height 15
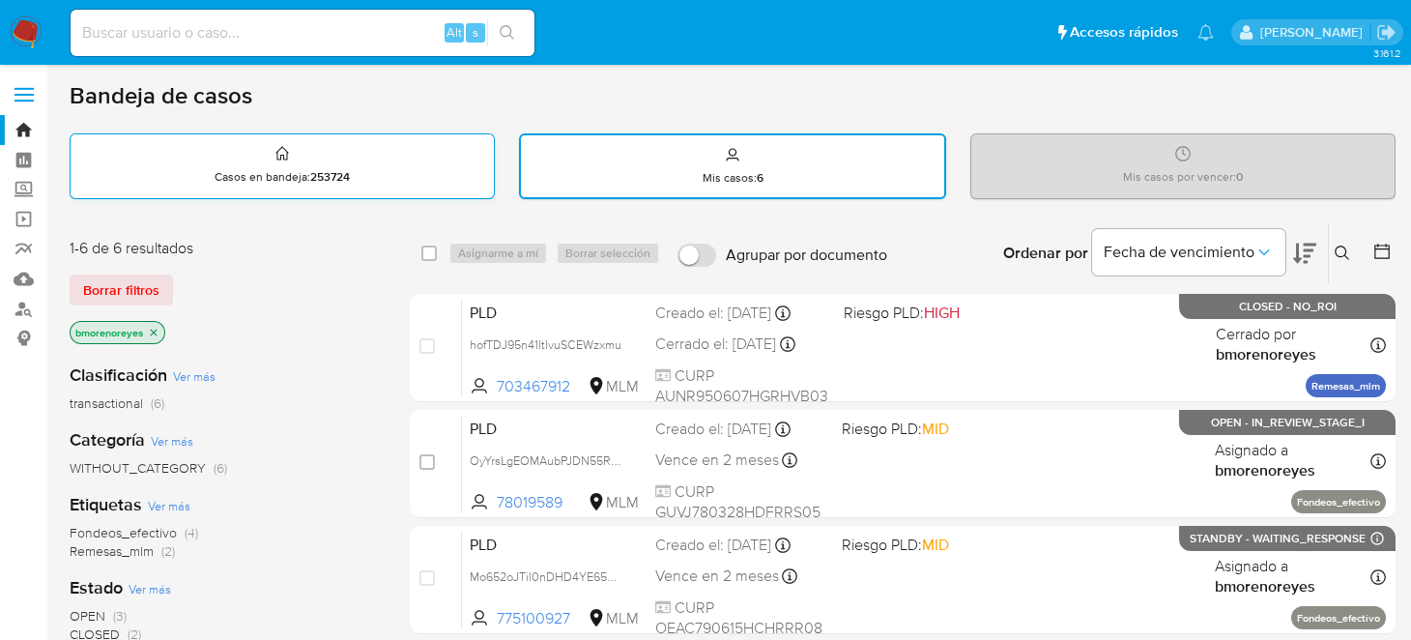
click at [233, 173] on p "Casos en bandeja : 253724" at bounding box center [282, 176] width 135 height 15
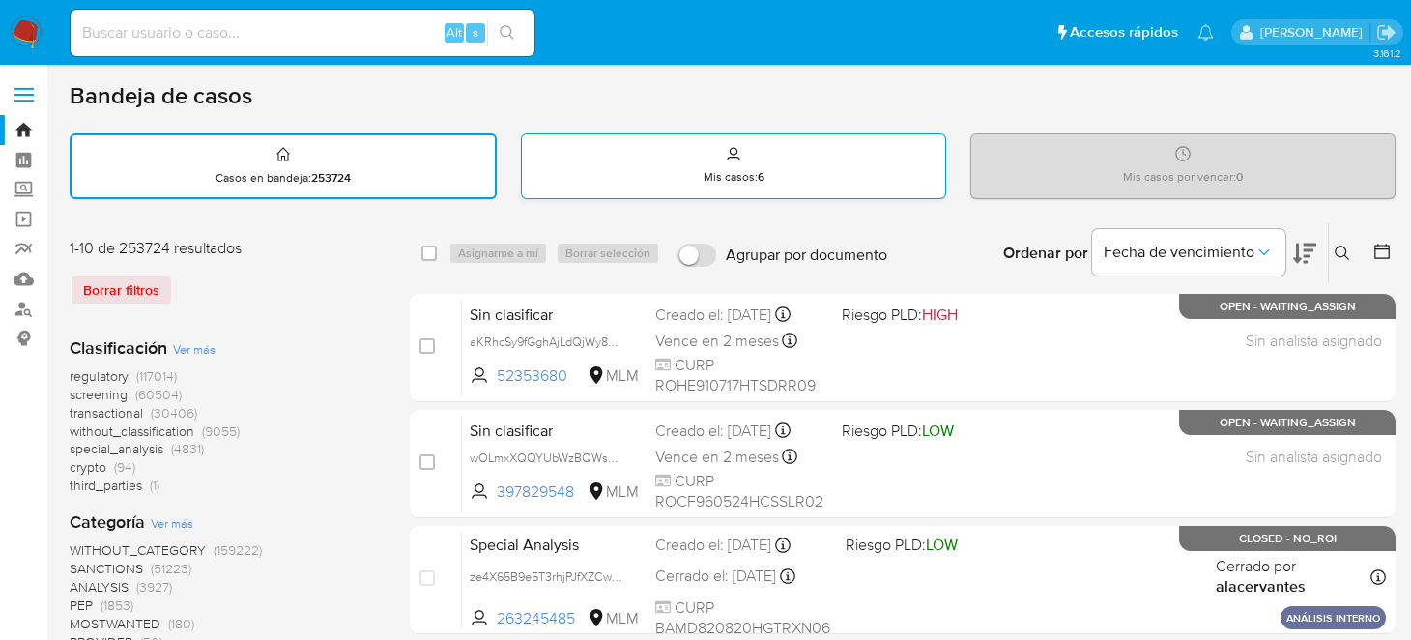
click at [659, 173] on div "Mis casos : 6" at bounding box center [733, 165] width 423 height 62
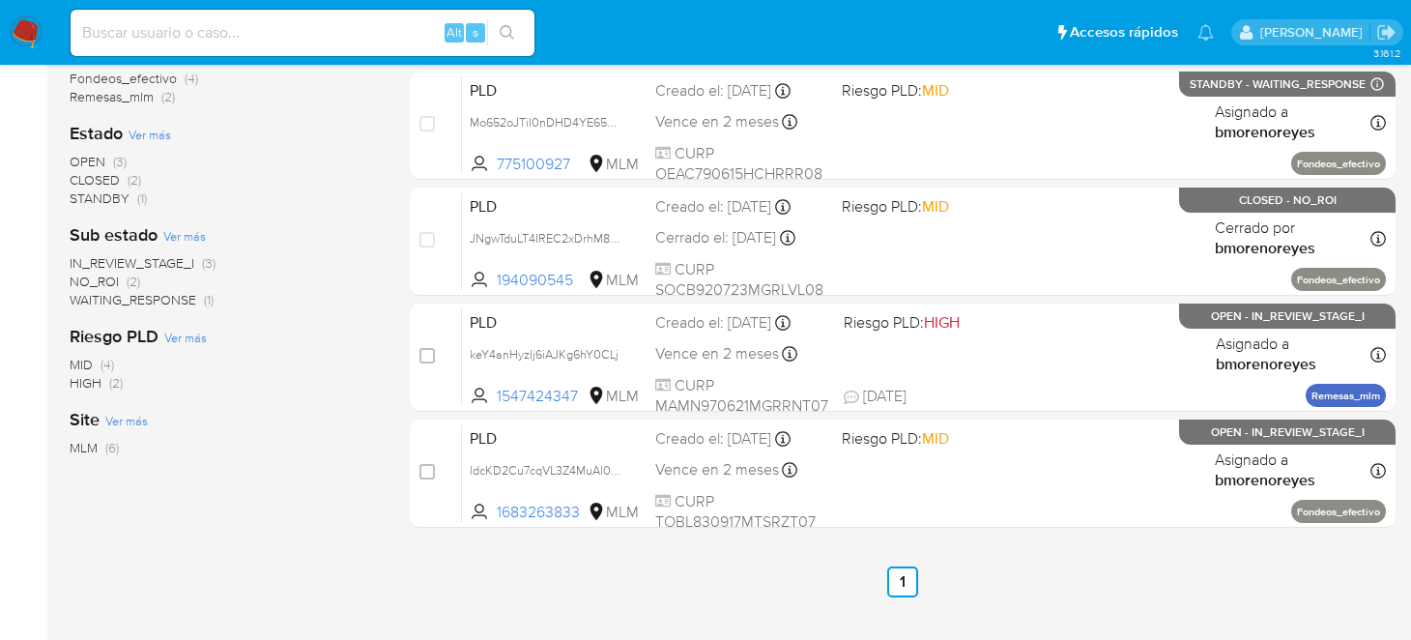
scroll to position [344, 0]
